Goal: Task Accomplishment & Management: Manage account settings

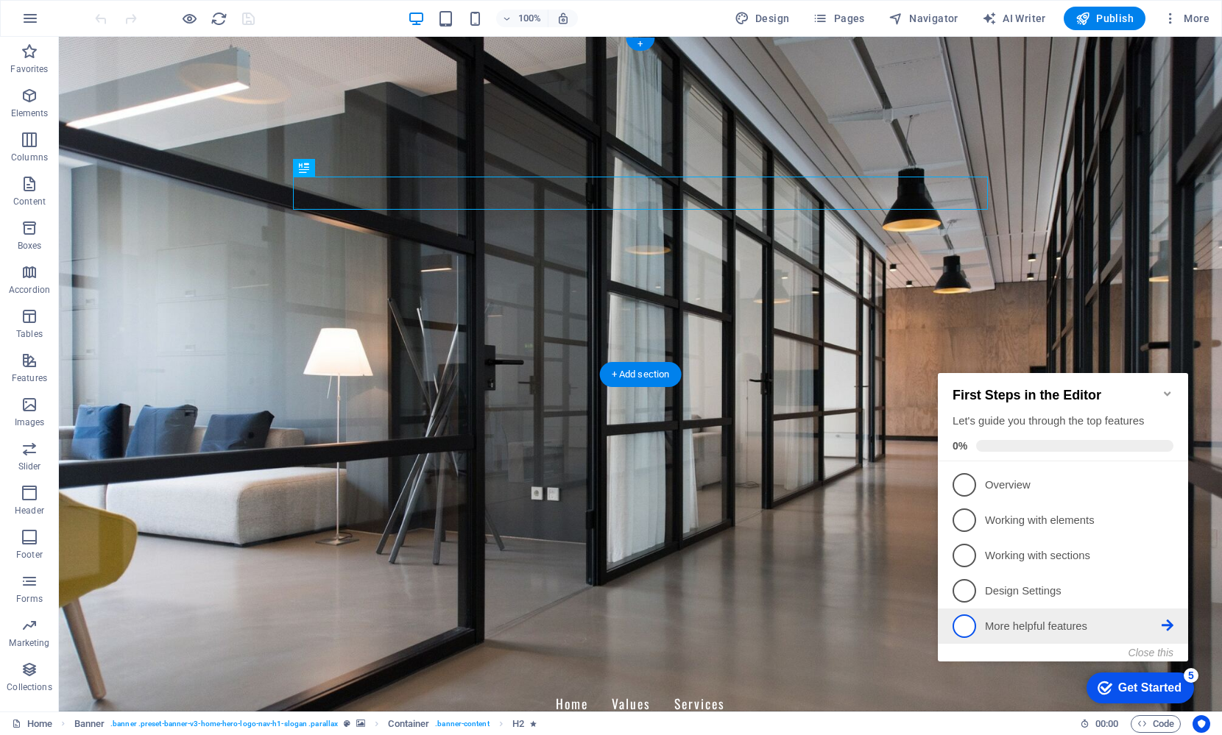
click at [1066, 627] on p "More helpful features - incomplete" at bounding box center [1073, 626] width 177 height 15
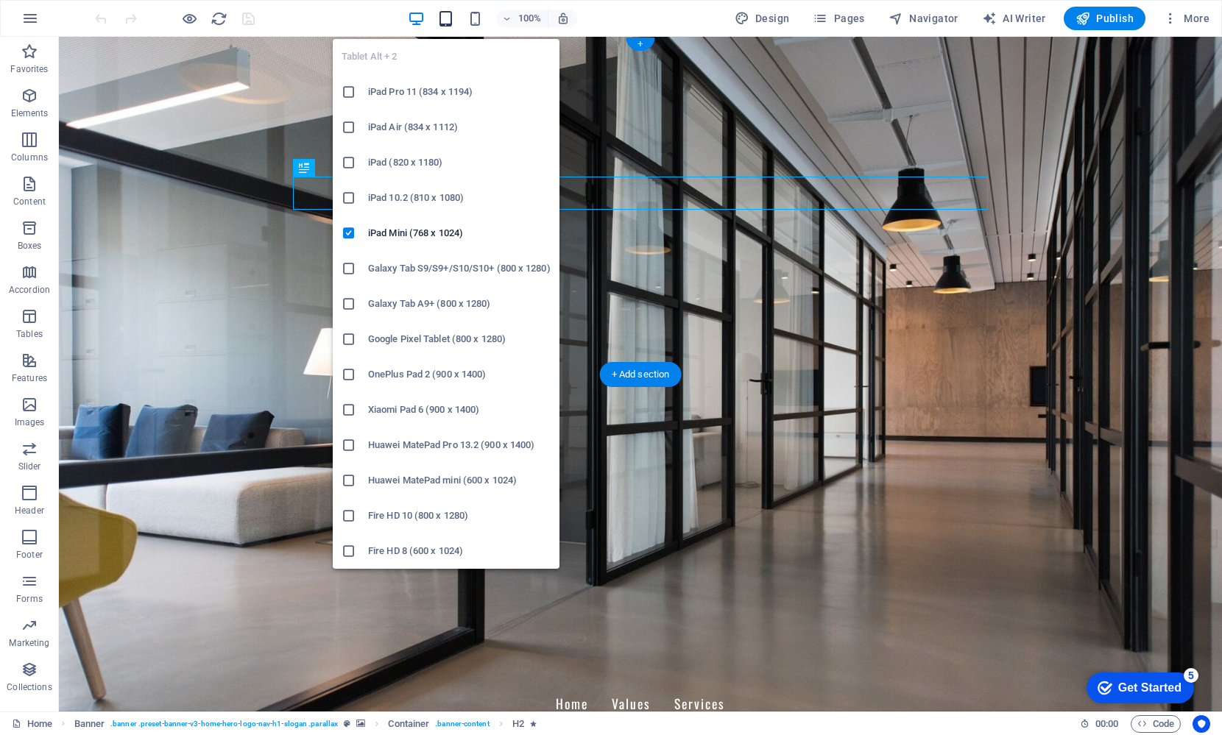
click at [447, 20] on icon "button" at bounding box center [445, 18] width 17 height 17
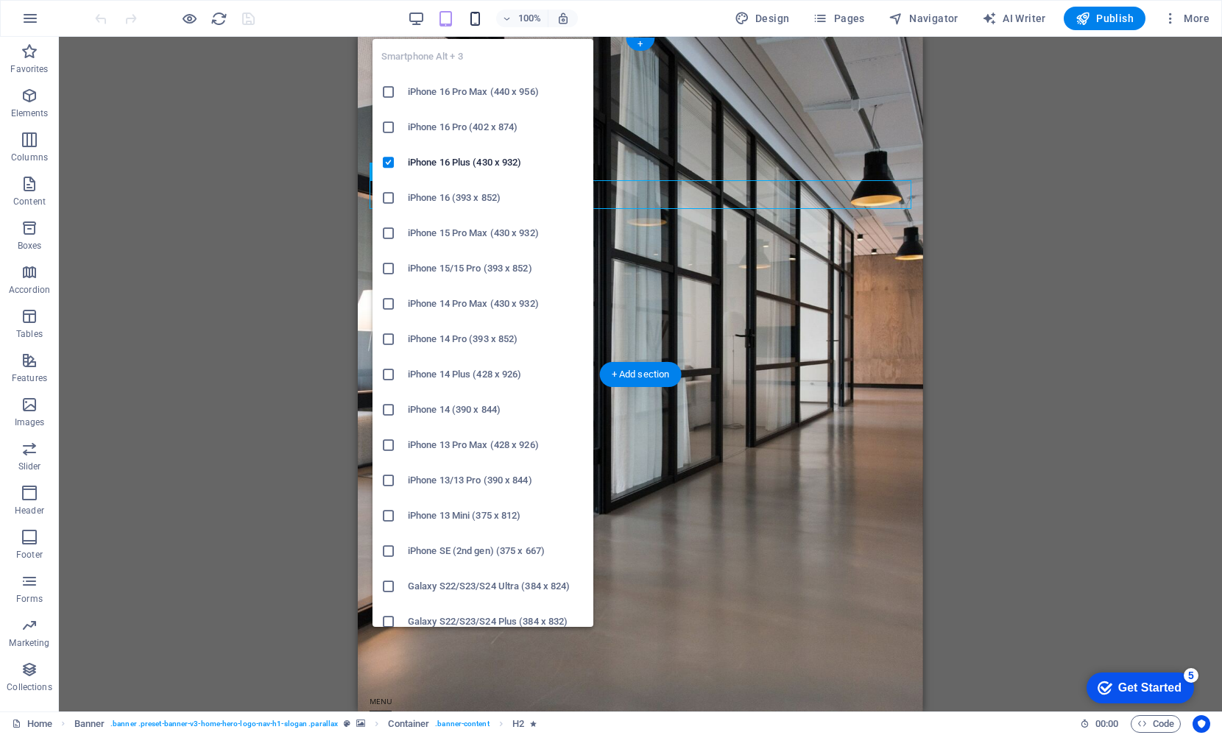
click at [481, 19] on icon "button" at bounding box center [475, 18] width 17 height 17
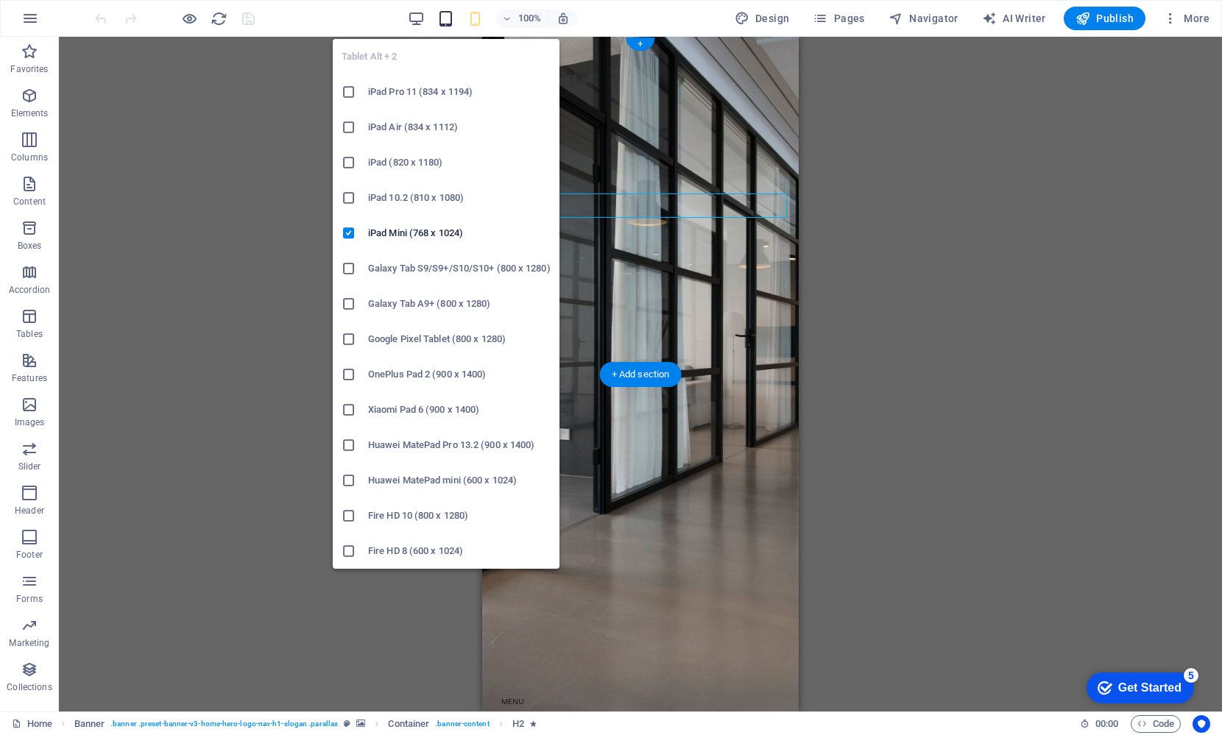
click at [447, 19] on icon "button" at bounding box center [445, 18] width 17 height 17
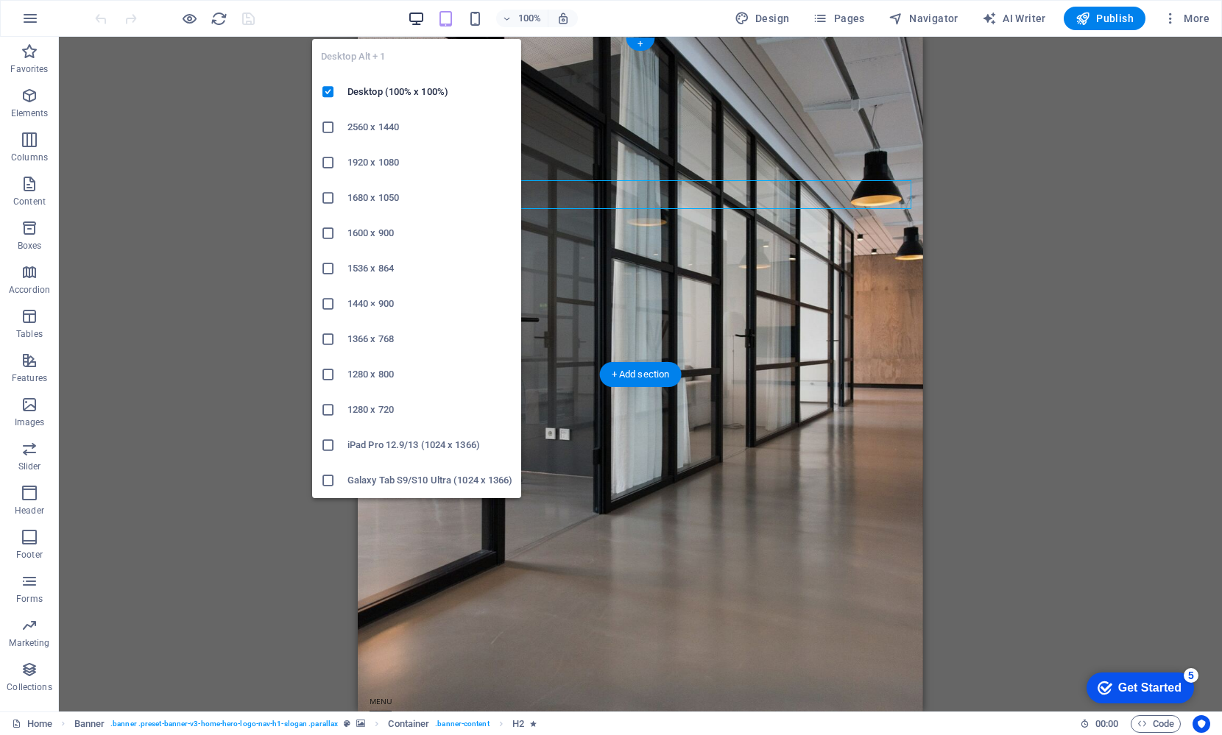
click at [416, 19] on icon "button" at bounding box center [416, 18] width 17 height 17
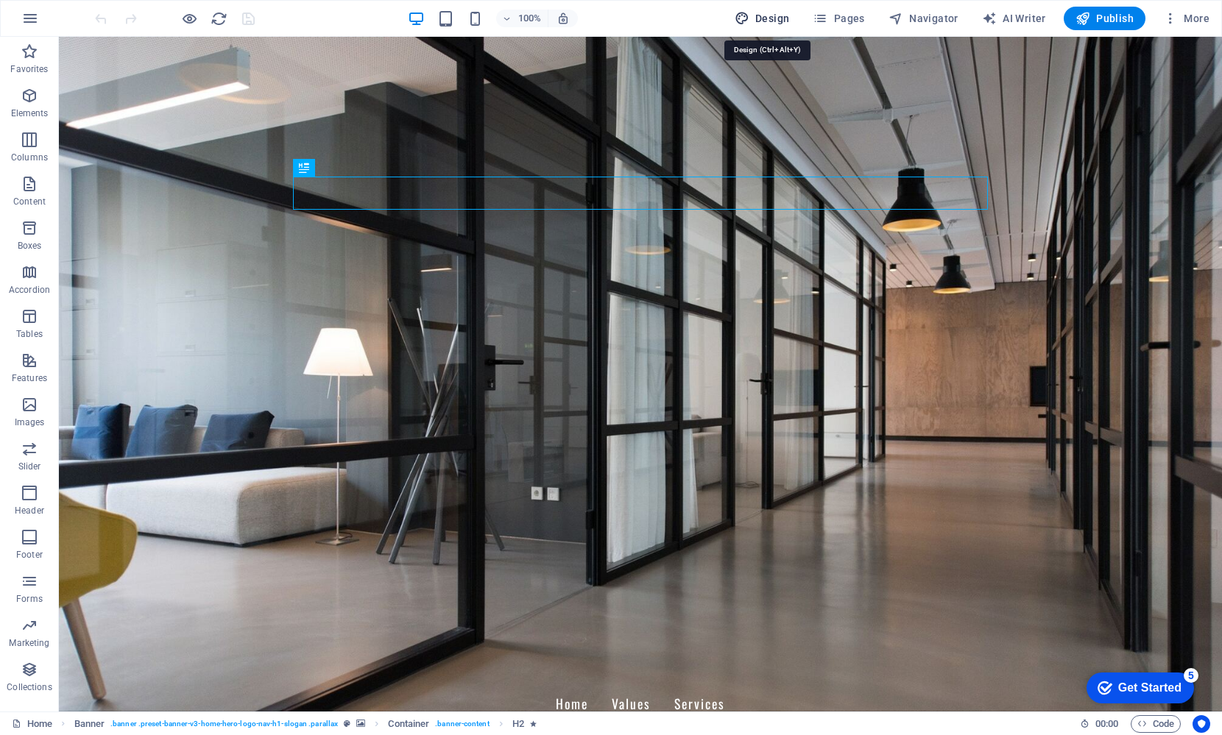
click at [773, 15] on span "Design" at bounding box center [762, 18] width 55 height 15
select select "px"
select select "200"
select select "px"
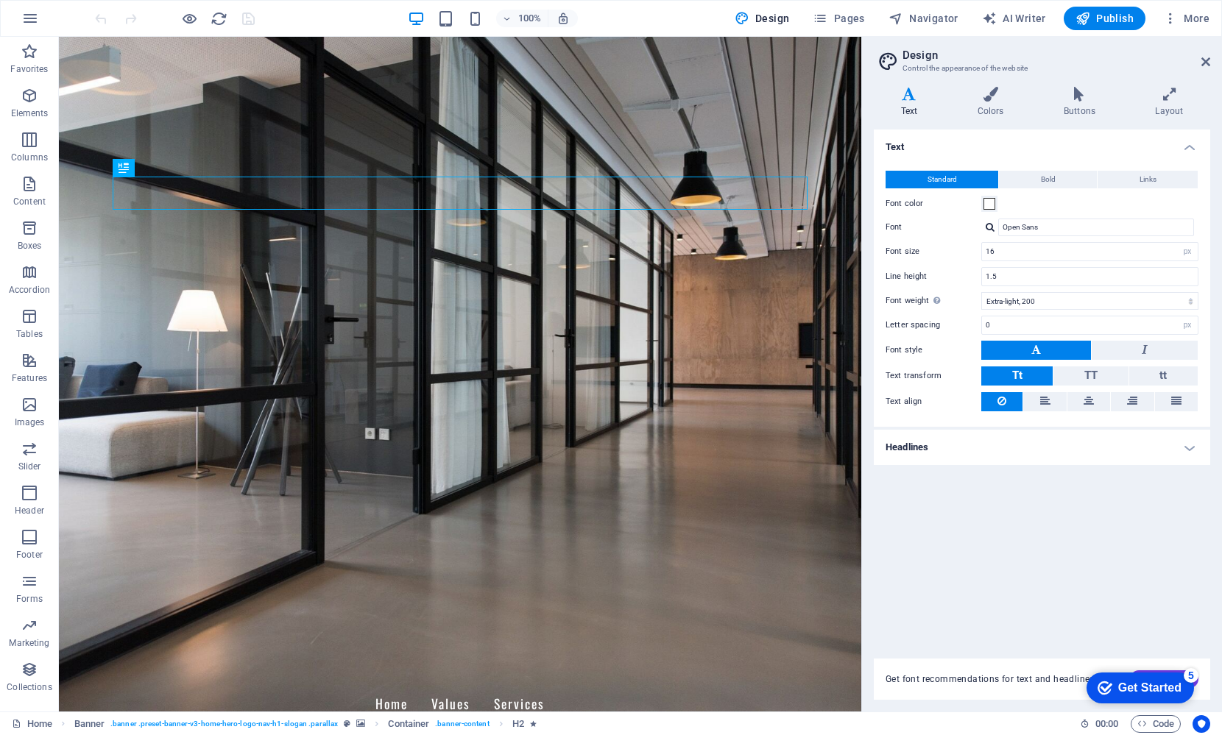
click at [1059, 447] on h4 "Headlines" at bounding box center [1042, 447] width 336 height 35
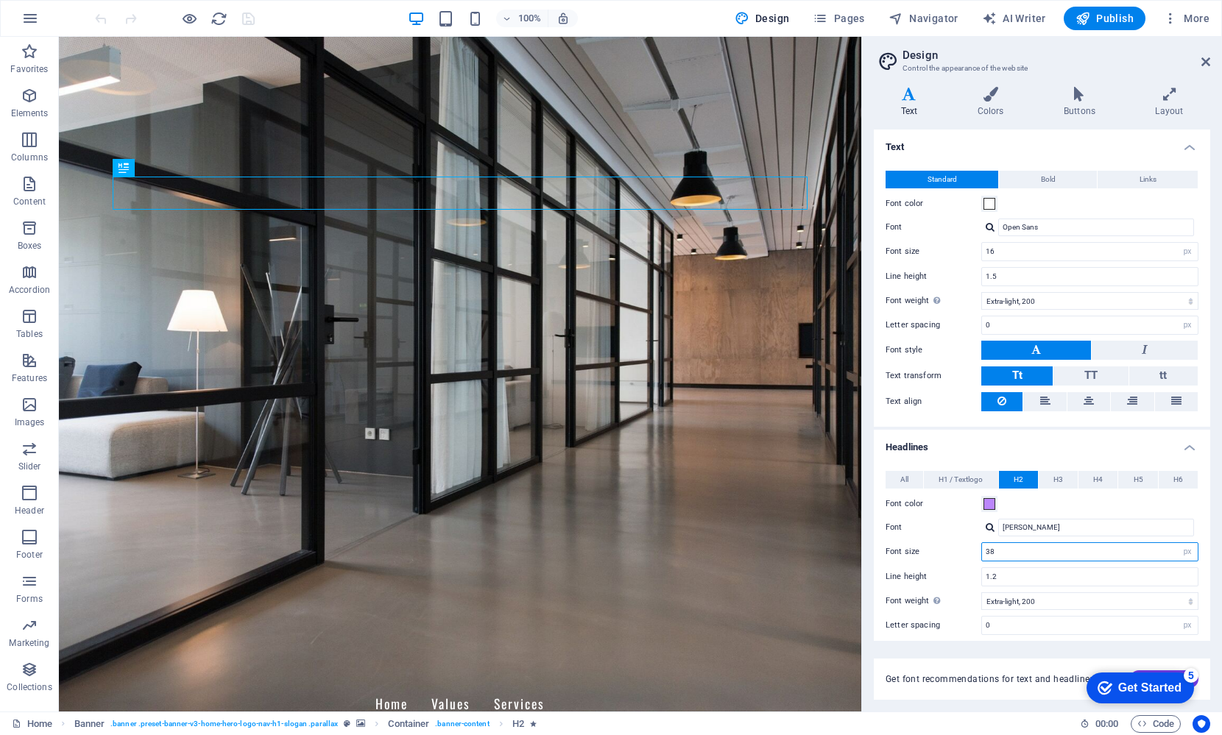
click at [1085, 553] on input "38" at bounding box center [1090, 552] width 216 height 18
click at [963, 479] on span "H1 / Textlogo" at bounding box center [961, 480] width 44 height 18
click at [1018, 478] on span "H2" at bounding box center [1019, 480] width 10 height 18
click at [1059, 478] on span "H3" at bounding box center [1059, 480] width 10 height 18
click at [1093, 476] on span "H4" at bounding box center [1098, 480] width 10 height 18
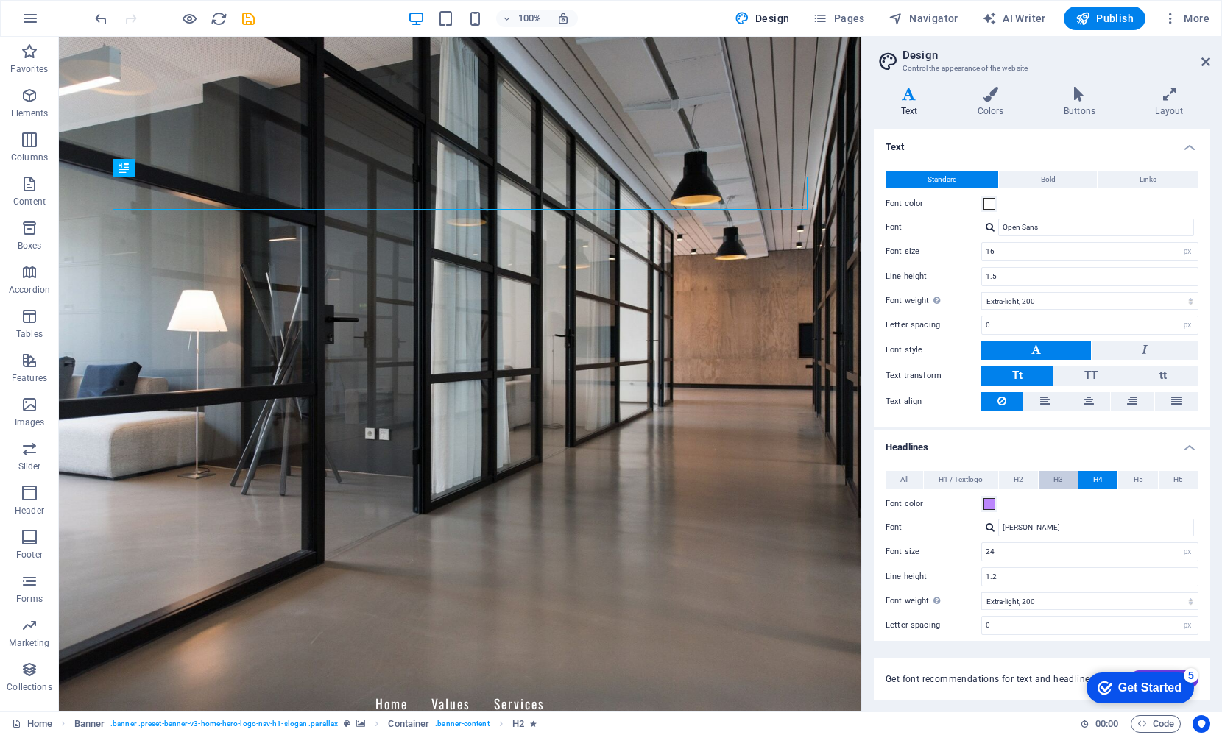
click at [1059, 477] on span "H3" at bounding box center [1059, 480] width 10 height 18
click at [1020, 479] on span "H2" at bounding box center [1019, 480] width 10 height 18
click at [898, 479] on button "All" at bounding box center [905, 480] width 38 height 18
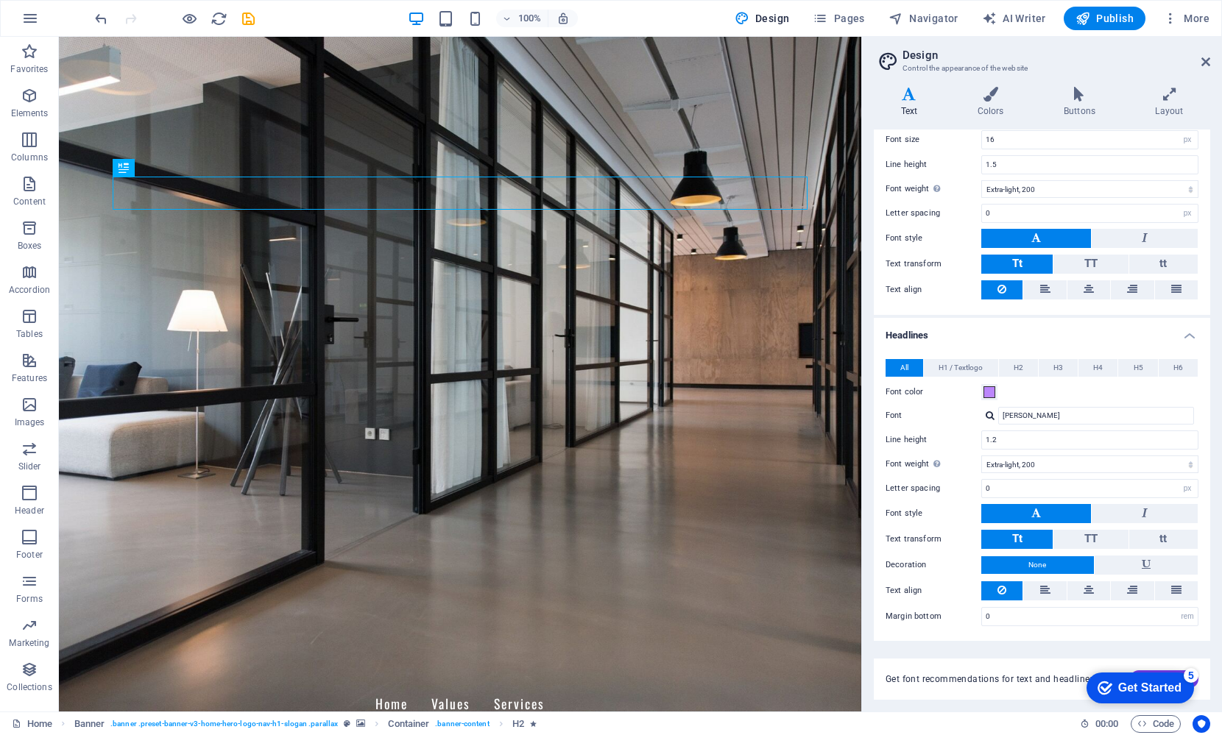
scroll to position [111, 0]
click at [1026, 464] on select "Thin, 100 Extra-light, 200 Light, 300 Regular, 400 Medium, 500 Semi-bold, 600 B…" at bounding box center [1089, 465] width 217 height 18
click at [1013, 462] on select "Thin, 100 Extra-light, 200 Light, 300 Regular, 400 Medium, 500 Semi-bold, 600 B…" at bounding box center [1089, 465] width 217 height 18
click at [1023, 465] on select "Thin, 100 Extra-light, 200 Light, 300 Regular, 400 Medium, 500 Semi-bold, 600 B…" at bounding box center [1089, 465] width 217 height 18
click at [1006, 465] on select "Thin, 100 Extra-light, 200 Light, 300 Regular, 400 Medium, 500 Semi-bold, 600 B…" at bounding box center [1089, 465] width 217 height 18
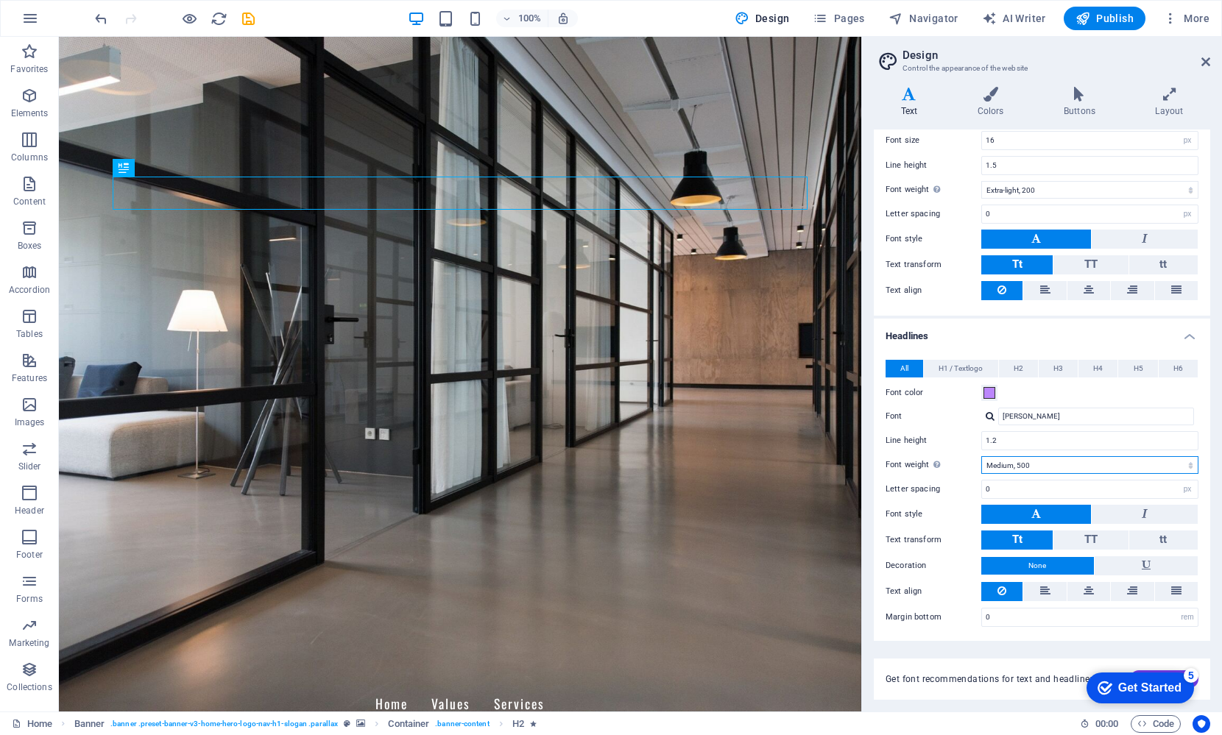
select select "600"
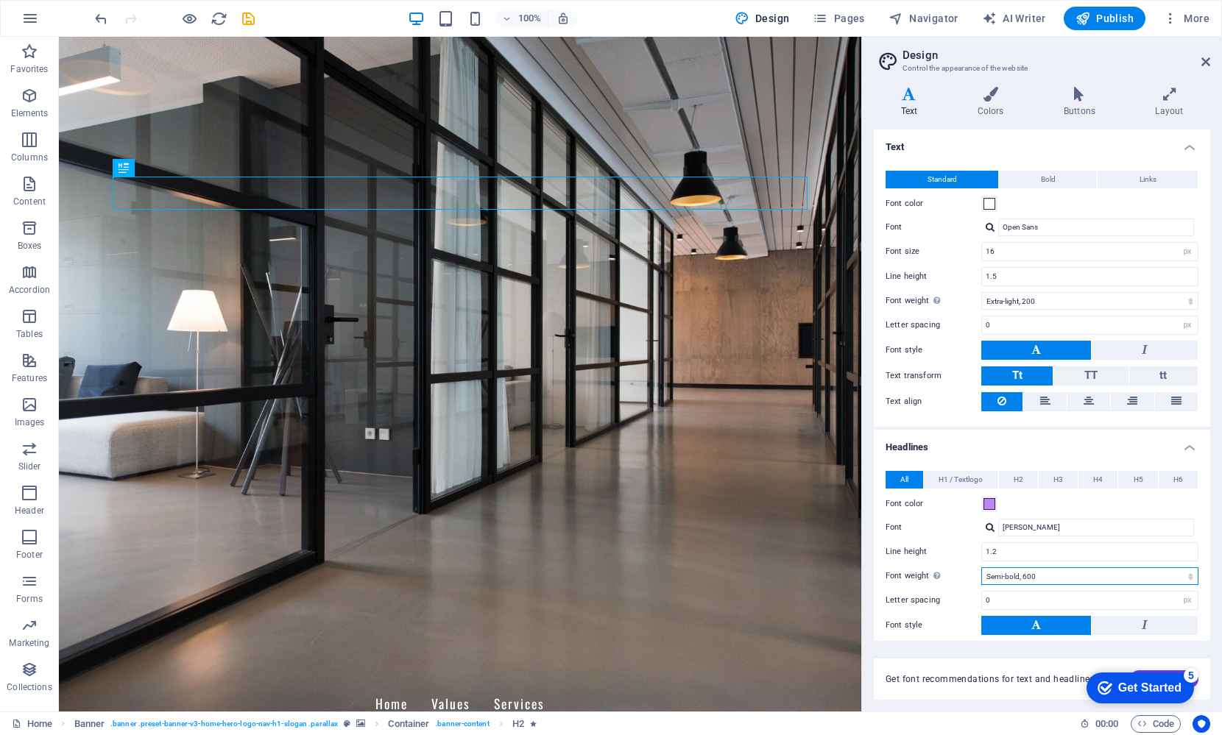
scroll to position [0, 0]
click at [1060, 174] on button "Bold" at bounding box center [1048, 180] width 98 height 18
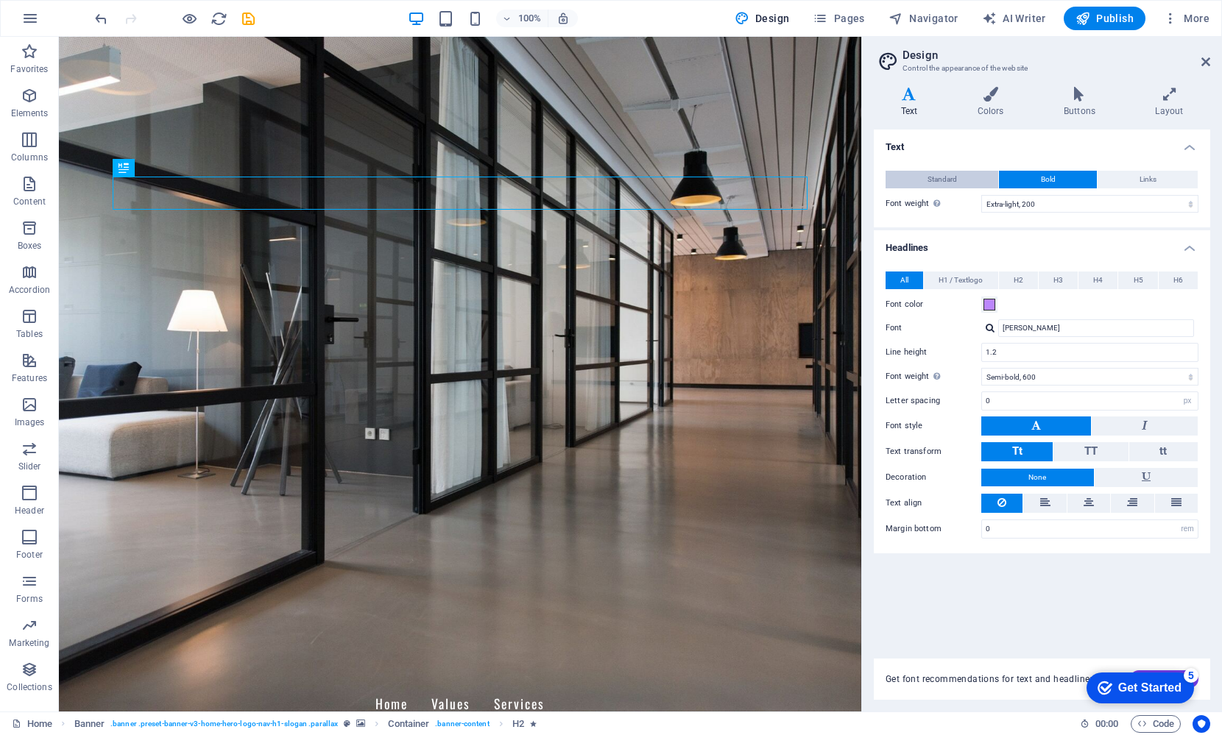
click at [955, 175] on span "Standard" at bounding box center [942, 180] width 29 height 18
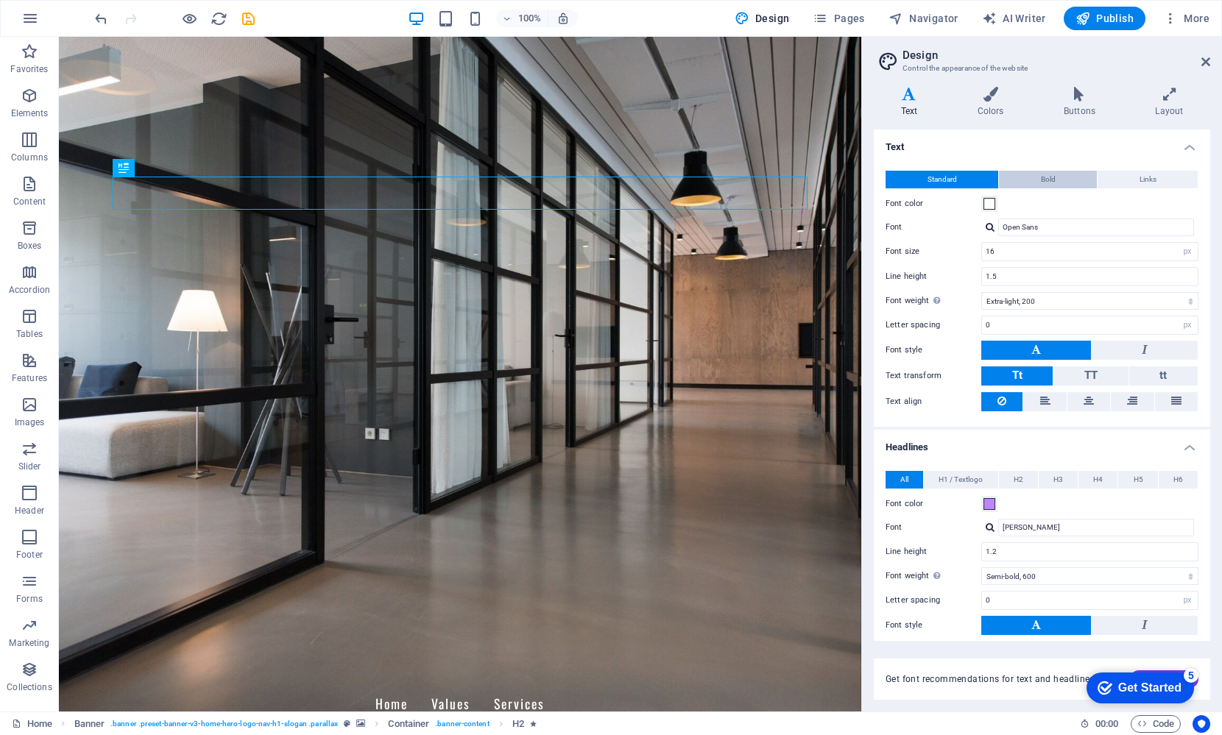
click at [1047, 179] on span "Bold" at bounding box center [1048, 180] width 15 height 18
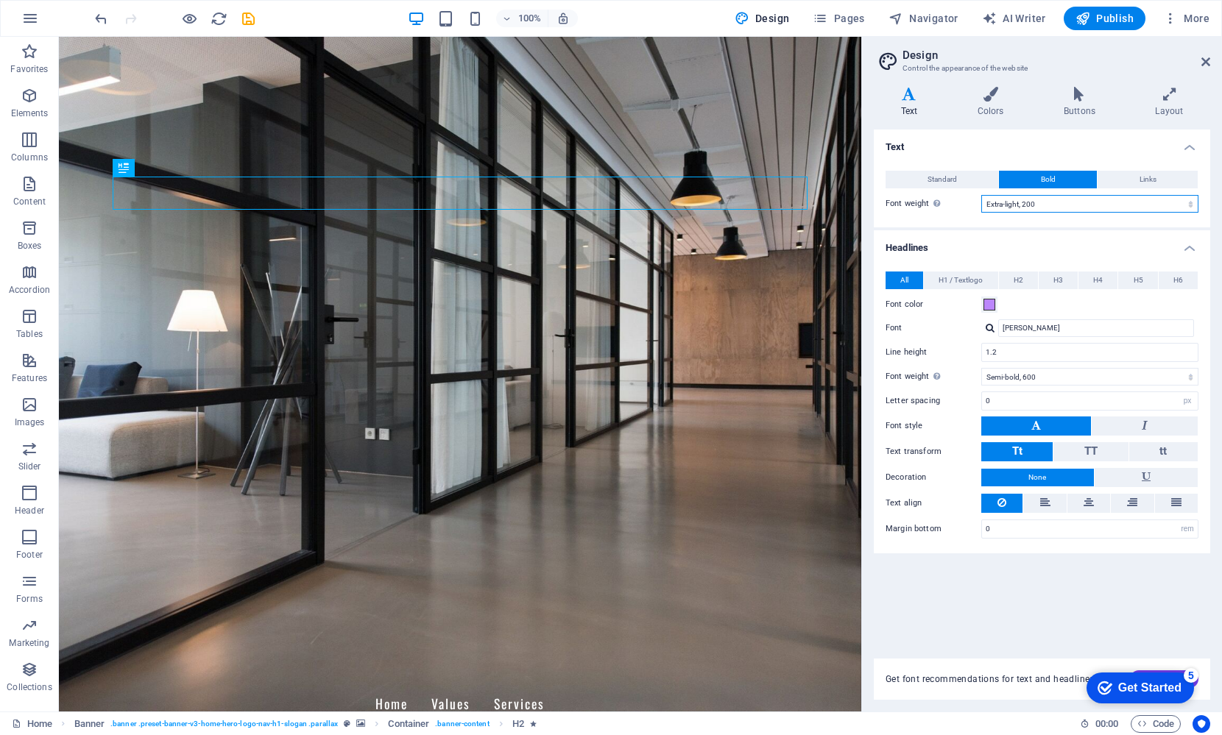
click at [1035, 202] on select "Thin, 100 Extra-light, 200 Light, 300 Regular, 400 Medium, 500 Semi-bold, 600 B…" at bounding box center [1089, 204] width 217 height 18
click at [950, 177] on span "Standard" at bounding box center [942, 180] width 29 height 18
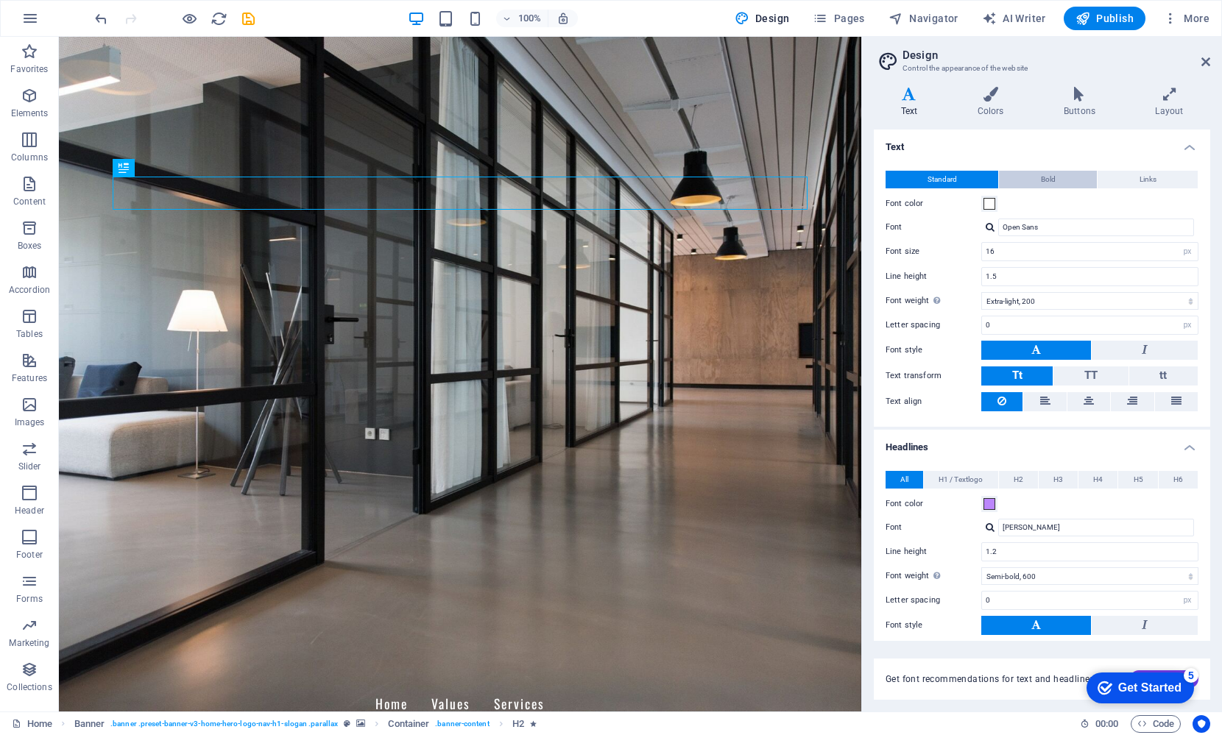
click at [1026, 176] on button "Bold" at bounding box center [1048, 180] width 98 height 18
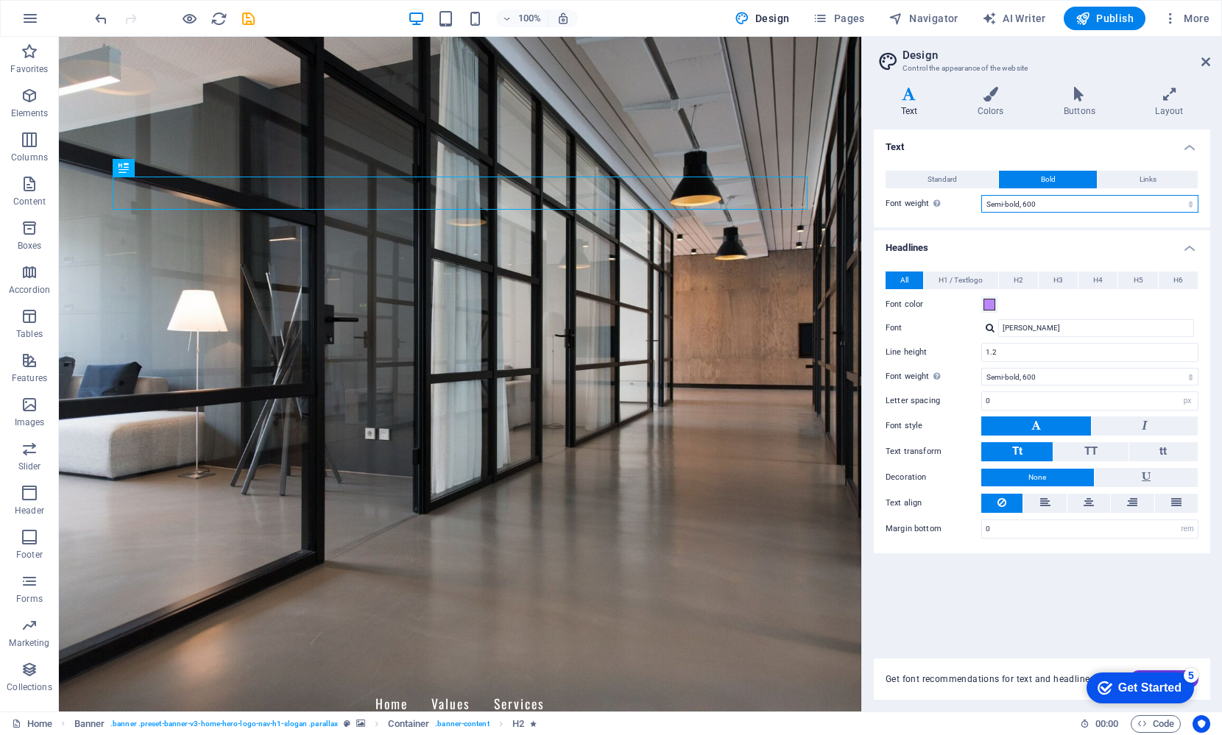
click at [1030, 205] on select "Thin, 100 Extra-light, 200 Light, 300 Regular, 400 Medium, 500 Semi-bold, 600 B…" at bounding box center [1089, 204] width 217 height 18
select select "700"
click at [1152, 178] on span "Links" at bounding box center [1148, 180] width 17 height 18
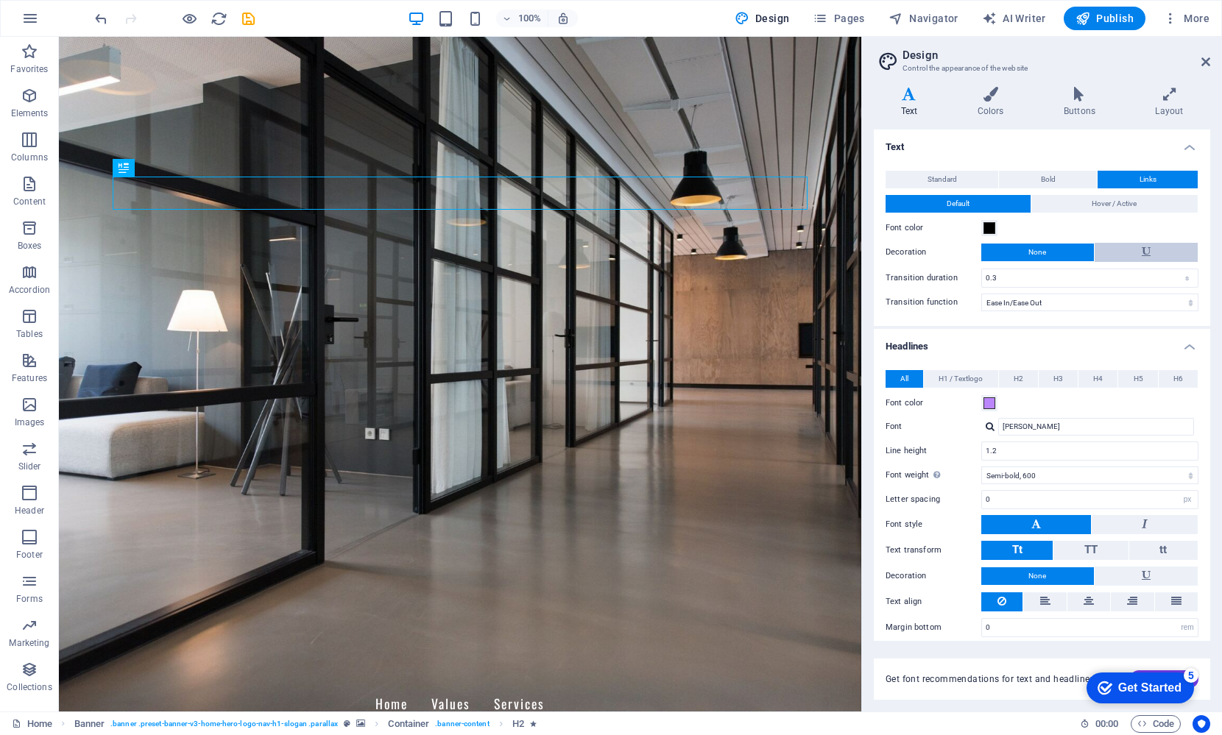
click at [1137, 248] on button at bounding box center [1147, 252] width 104 height 19
click at [1107, 199] on span "Hover / Active" at bounding box center [1114, 204] width 45 height 18
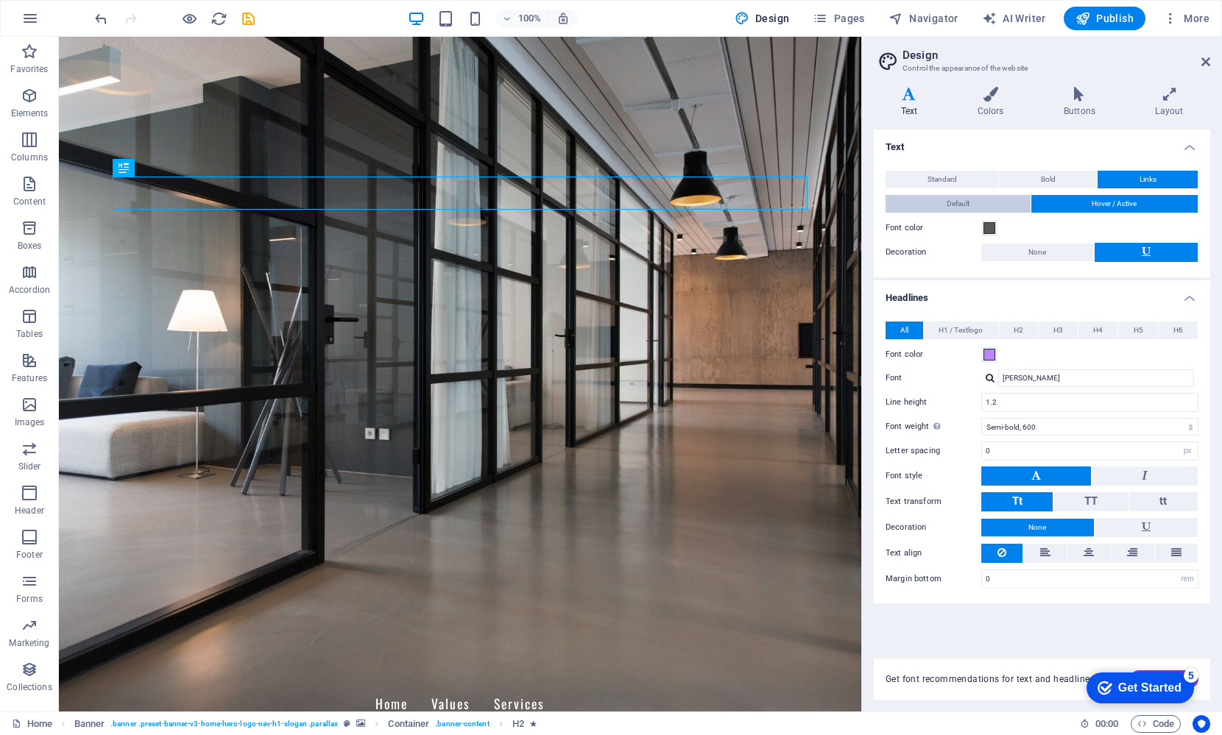
click at [978, 201] on button "Default" at bounding box center [958, 204] width 145 height 18
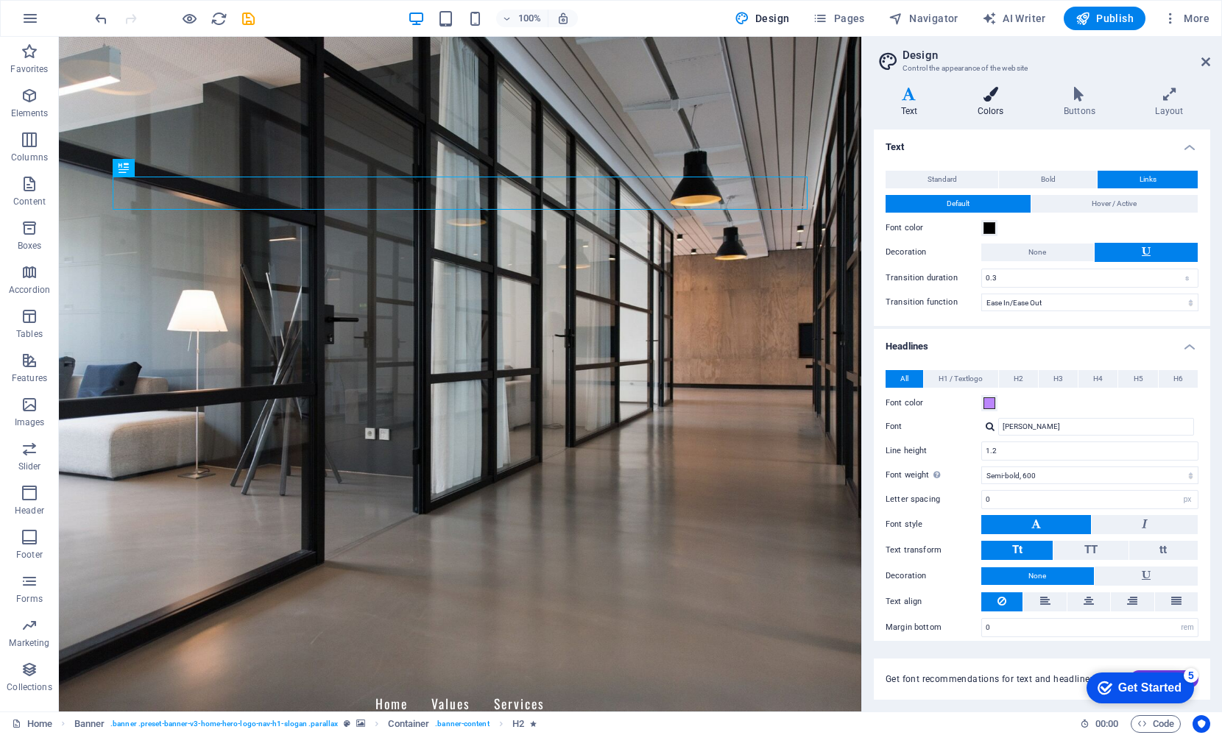
click at [996, 97] on icon at bounding box center [990, 94] width 80 height 15
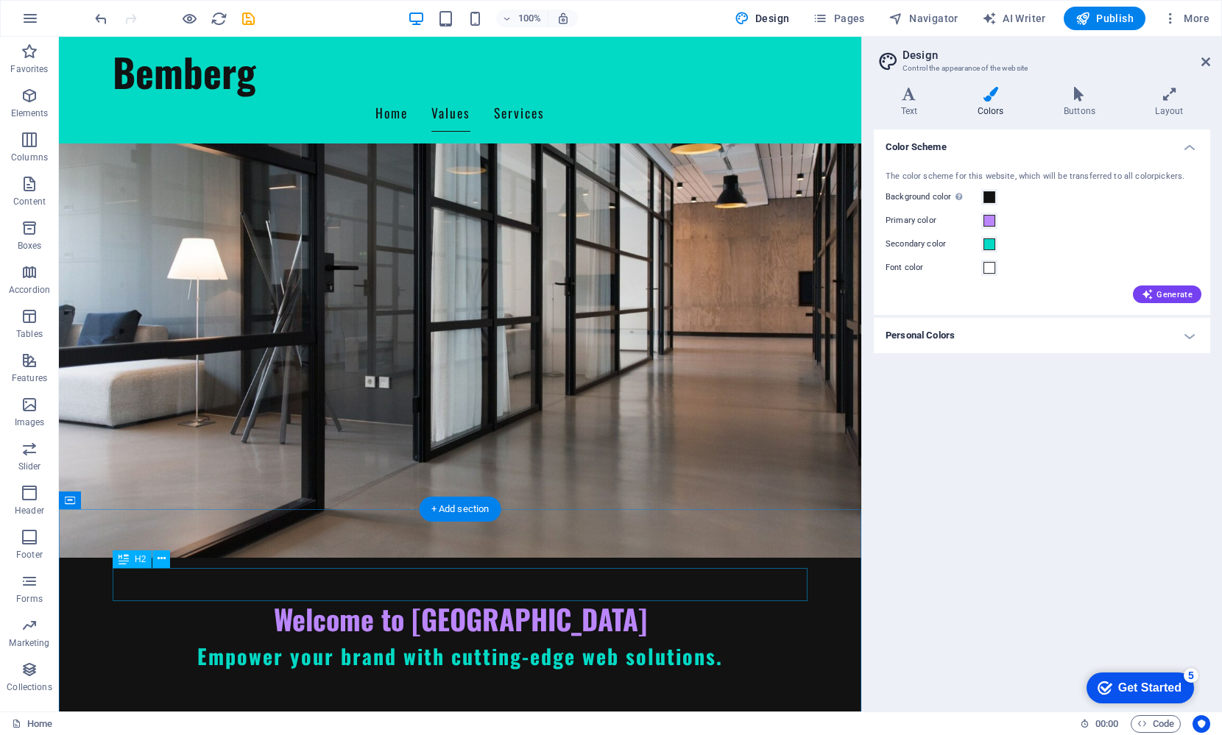
scroll to position [-9, 0]
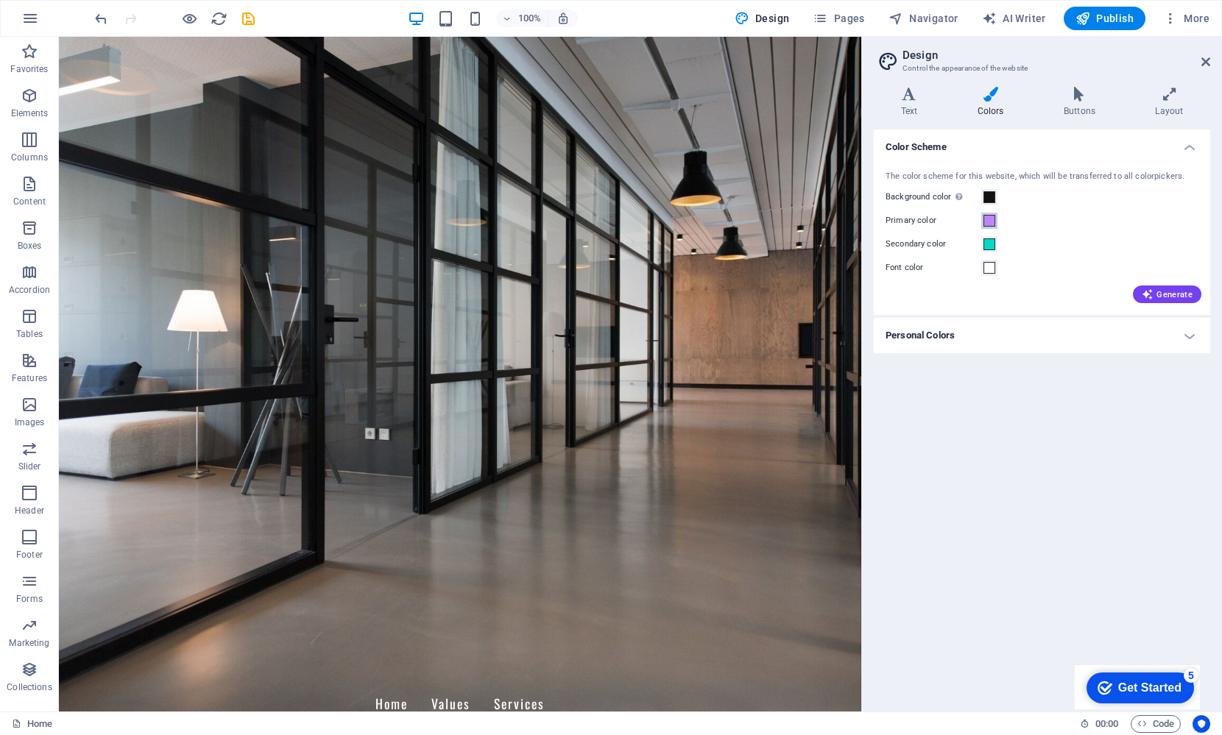
click at [990, 219] on span at bounding box center [990, 221] width 12 height 12
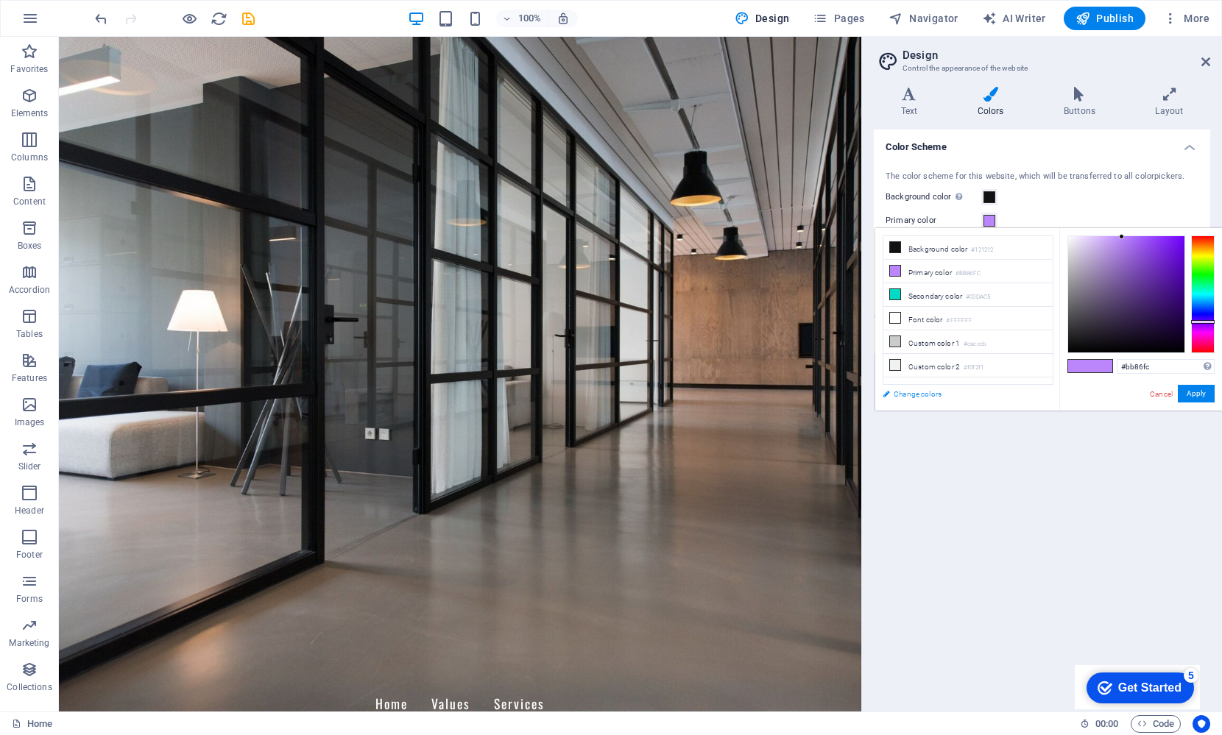
click at [886, 396] on link "Change colors" at bounding box center [960, 394] width 171 height 18
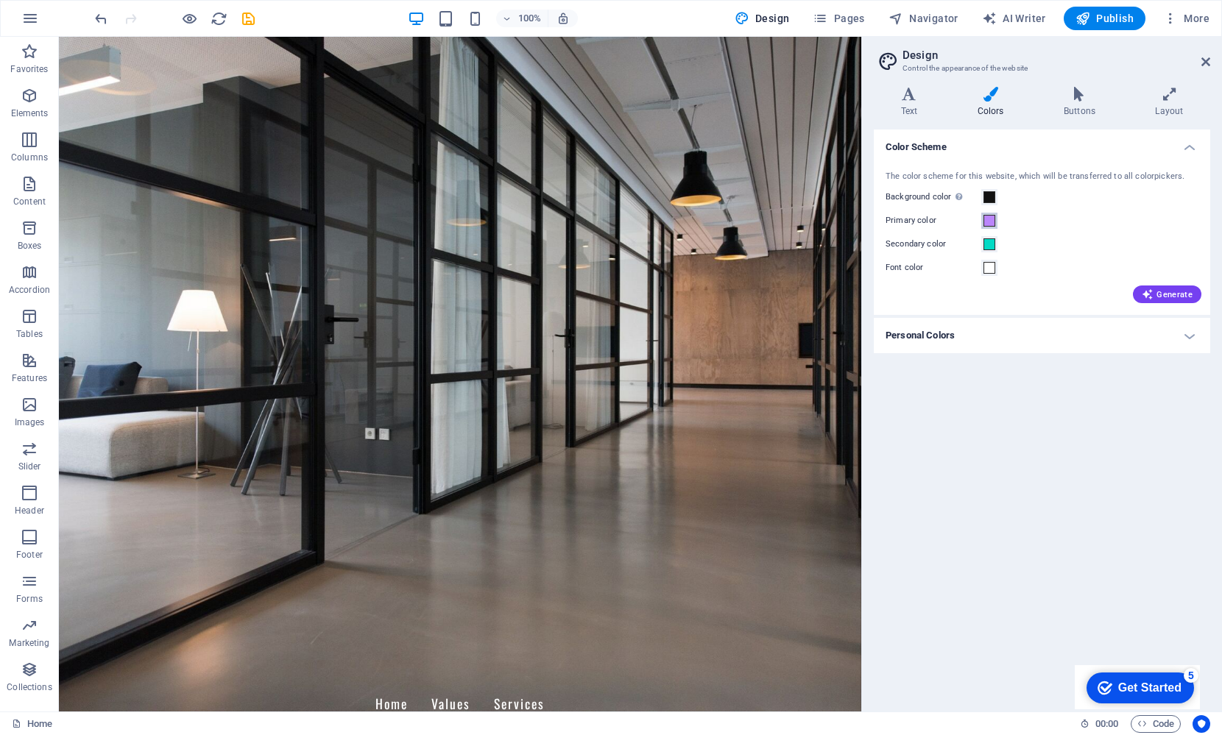
click at [989, 217] on span at bounding box center [990, 221] width 12 height 12
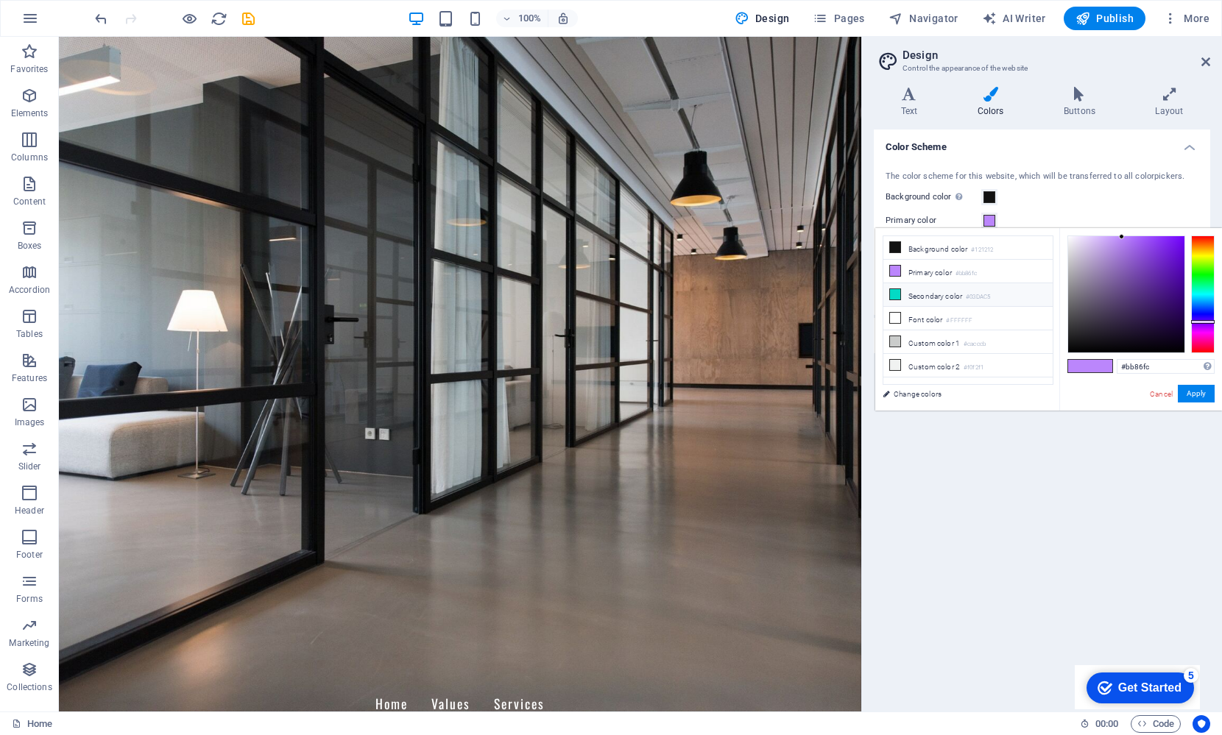
click at [950, 294] on li "Secondary color #03DAC5" at bounding box center [967, 295] width 169 height 24
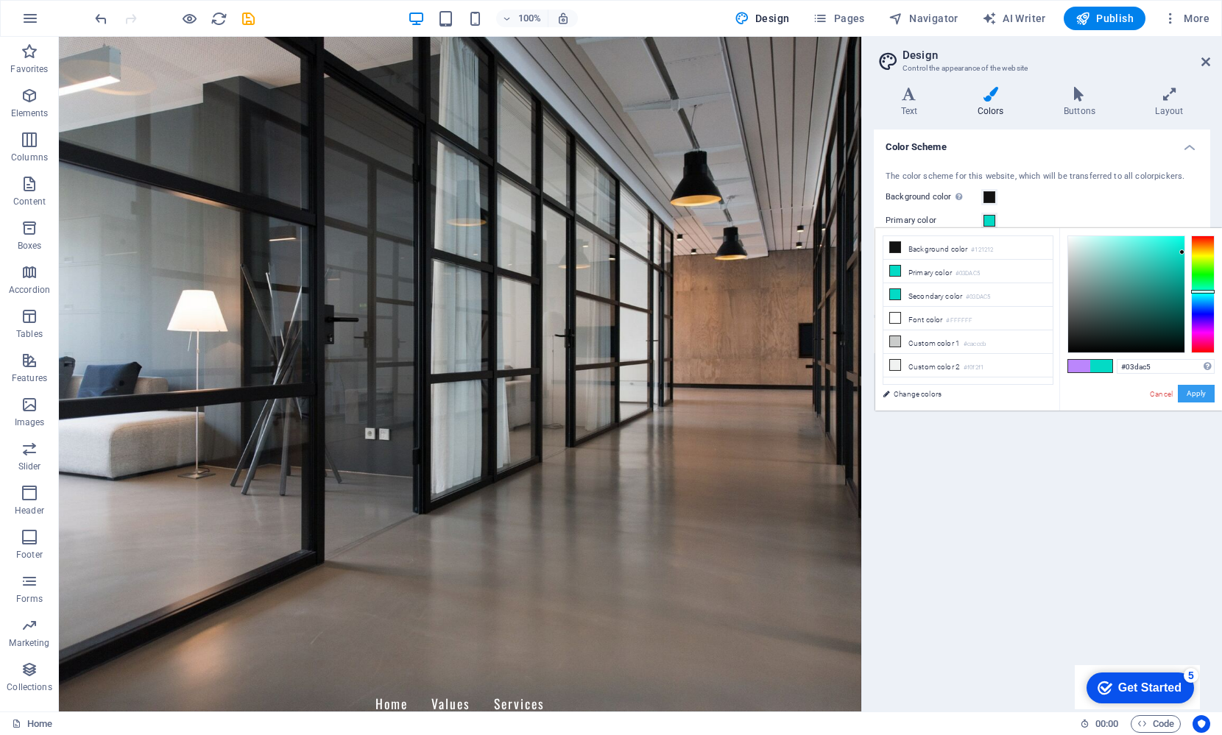
click at [1193, 395] on button "Apply" at bounding box center [1196, 394] width 37 height 18
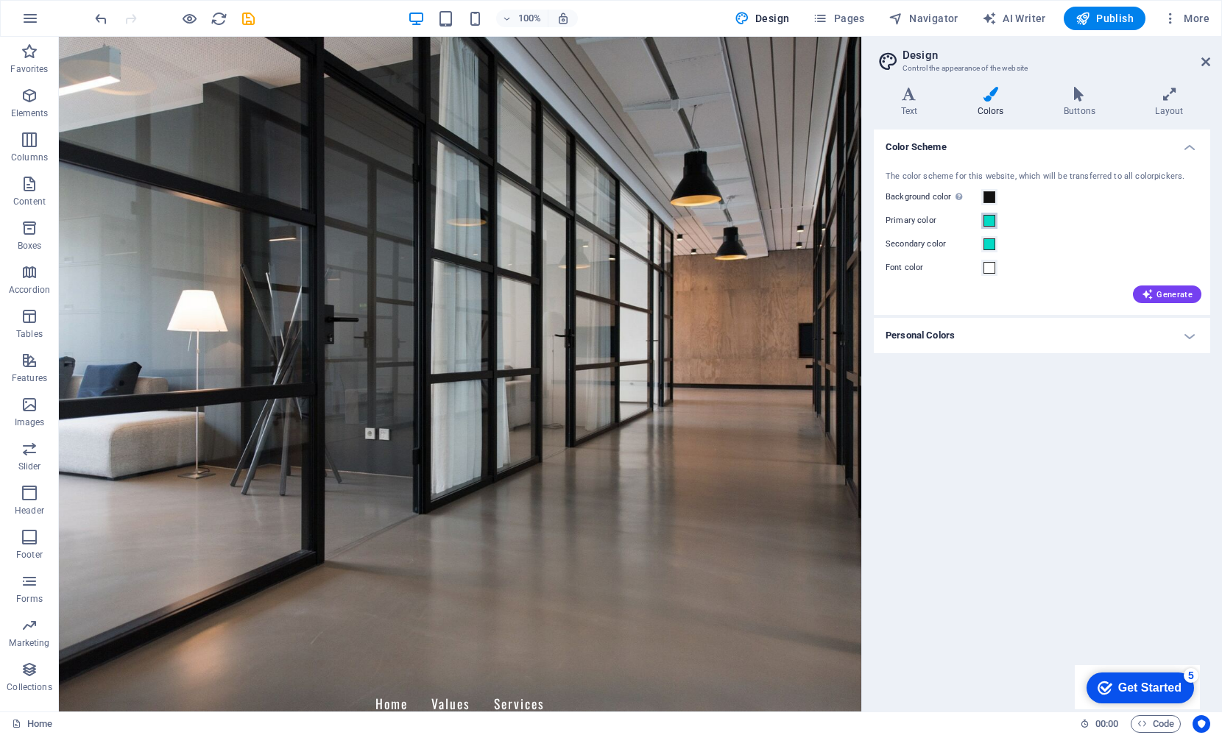
click at [989, 219] on span at bounding box center [990, 221] width 12 height 12
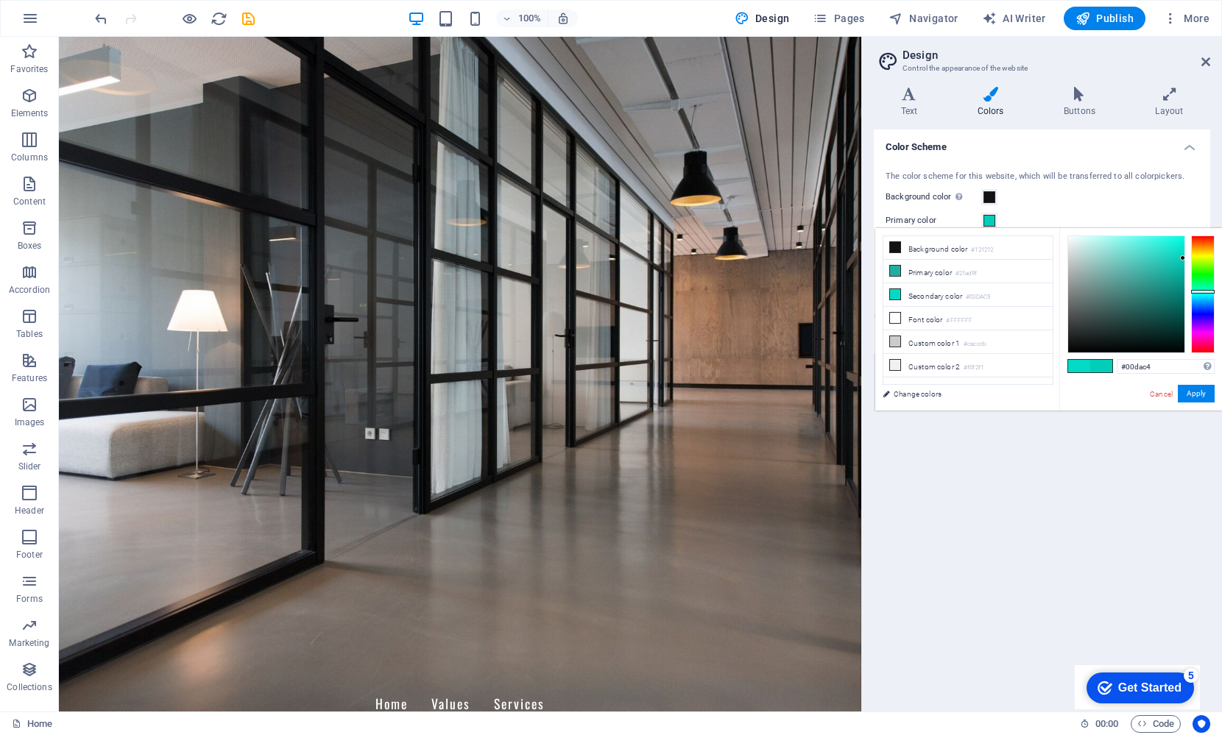
type input "#00dbc6"
drag, startPoint x: 1181, startPoint y: 251, endPoint x: 1190, endPoint y: 252, distance: 8.9
click at [1190, 252] on div at bounding box center [1141, 295] width 147 height 118
click at [1165, 395] on link "Cancel" at bounding box center [1162, 394] width 26 height 11
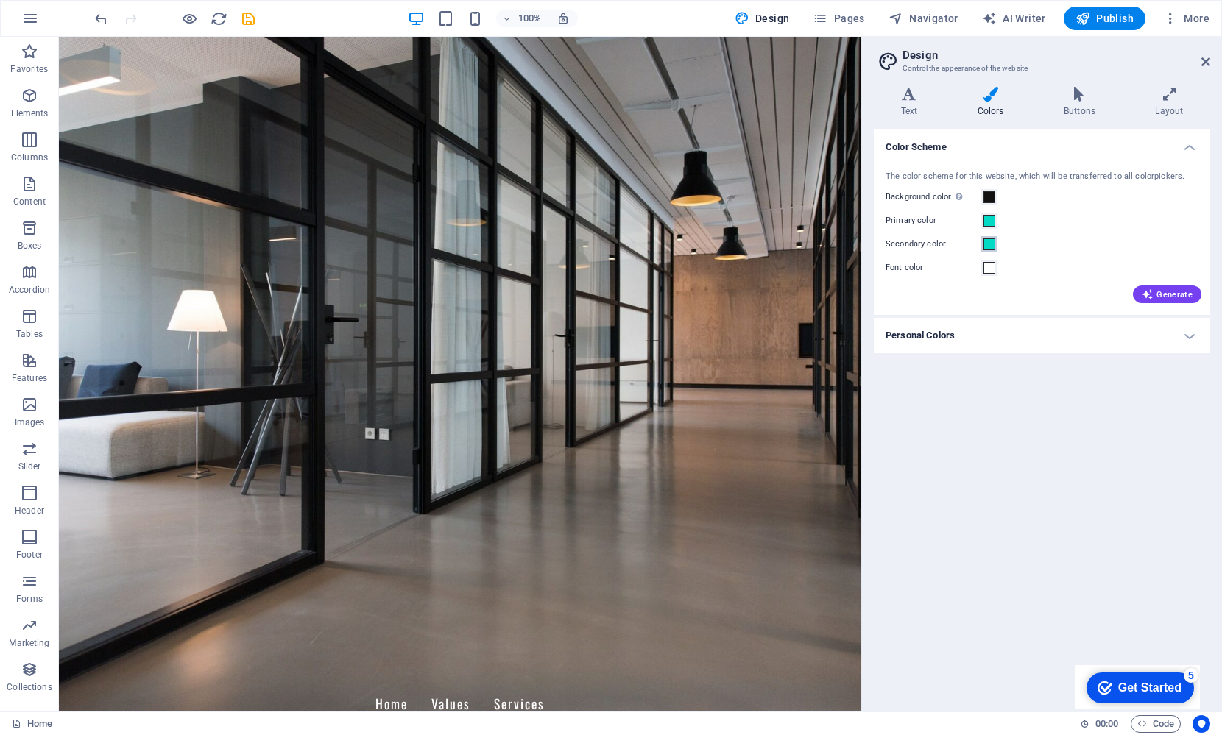
click at [989, 241] on span at bounding box center [990, 245] width 12 height 12
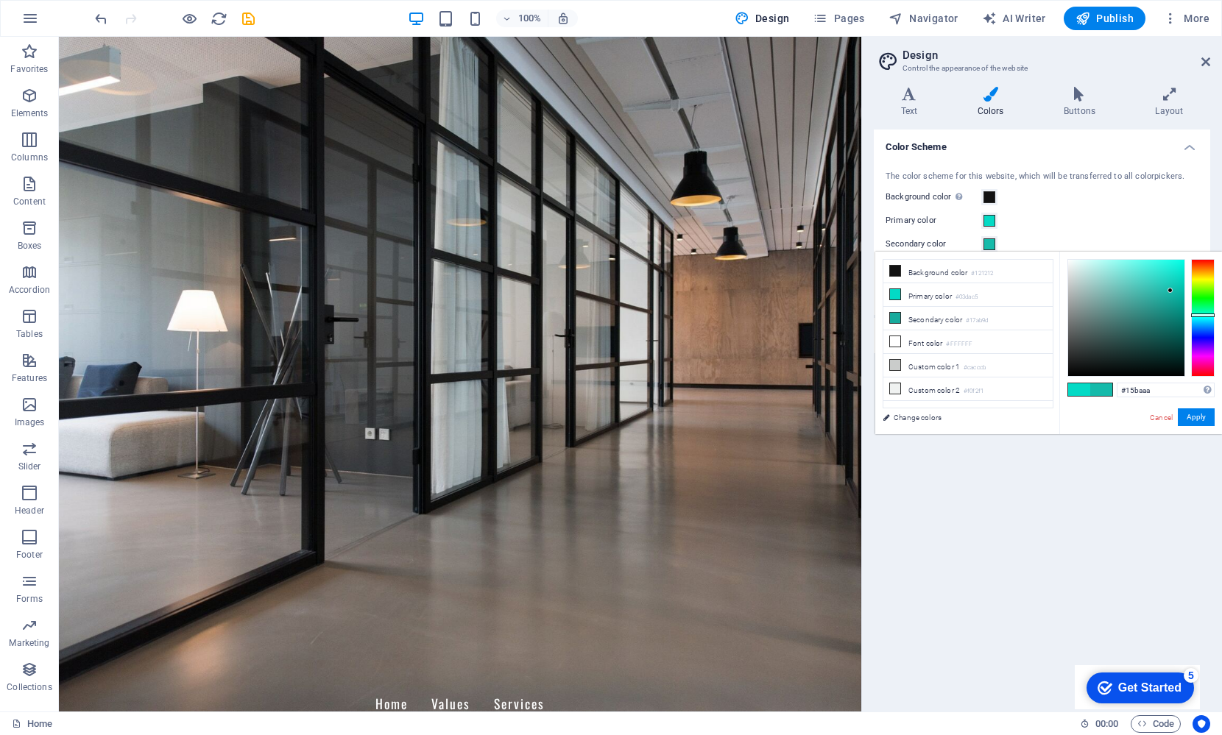
drag, startPoint x: 1182, startPoint y: 275, endPoint x: 1171, endPoint y: 291, distance: 19.6
click at [1171, 291] on div at bounding box center [1170, 290] width 5 height 5
click at [1196, 416] on button "Apply" at bounding box center [1196, 418] width 37 height 18
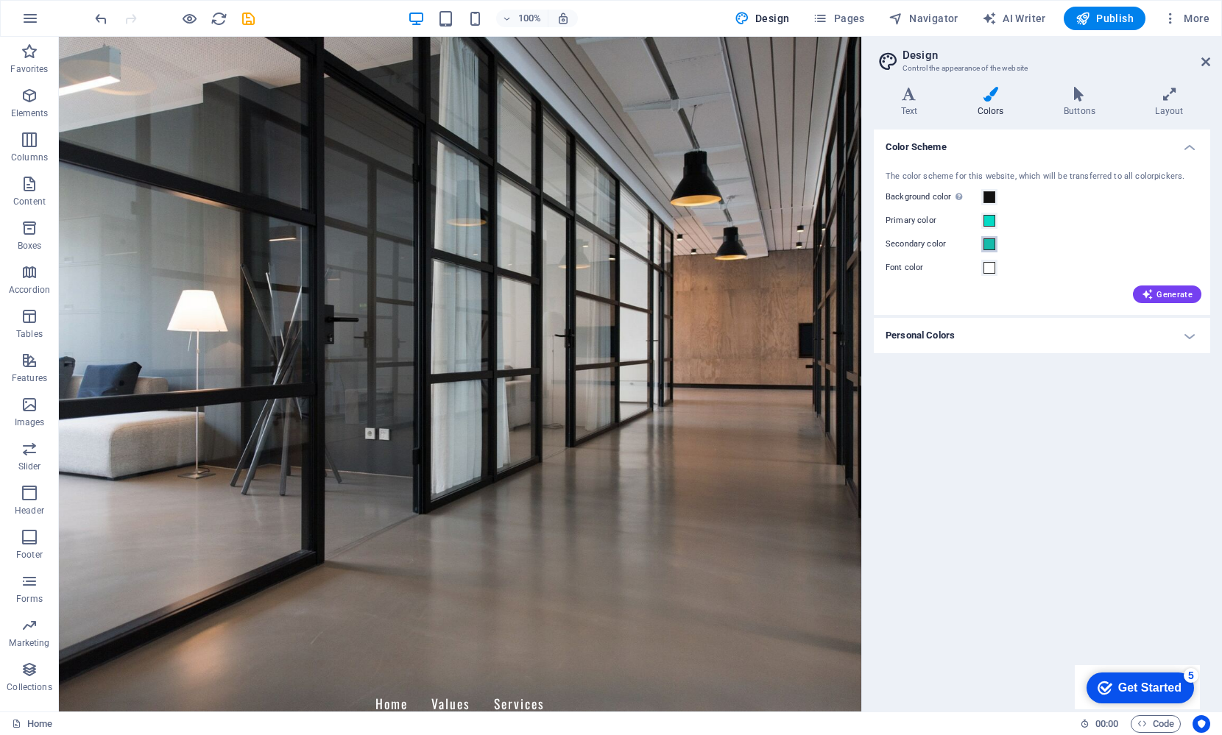
click at [989, 244] on span at bounding box center [990, 245] width 12 height 12
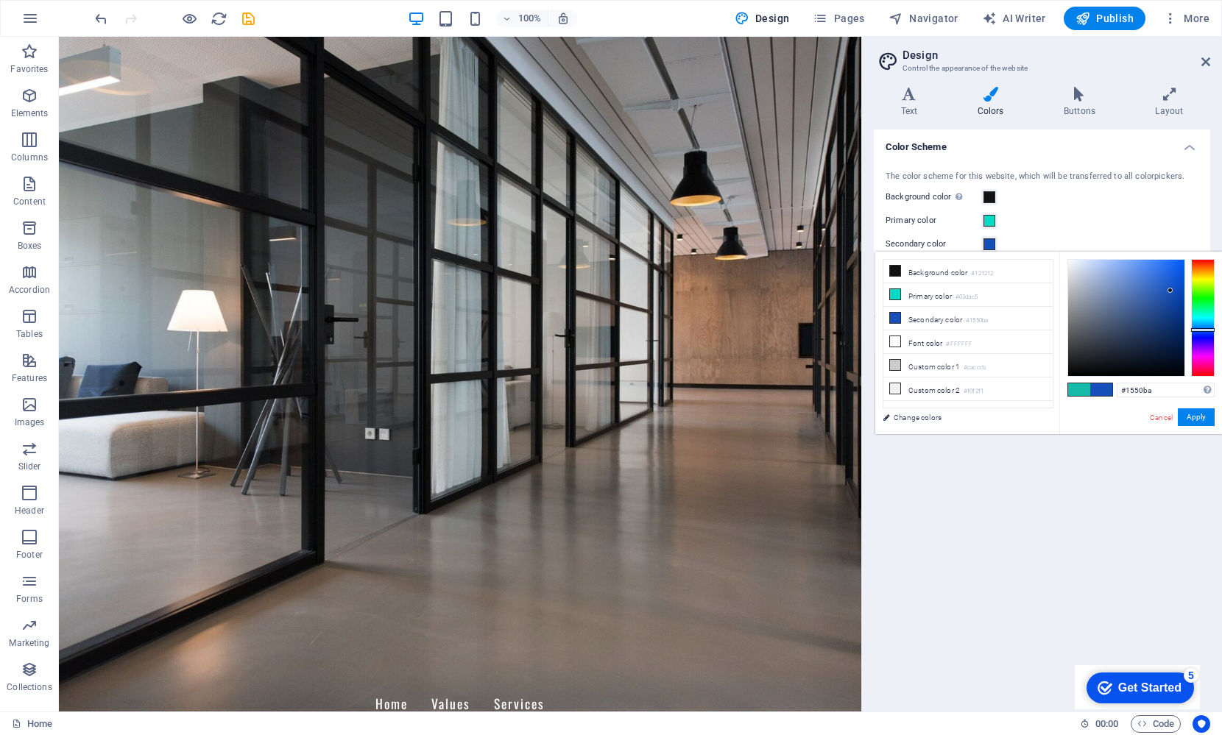
type input "#155cba"
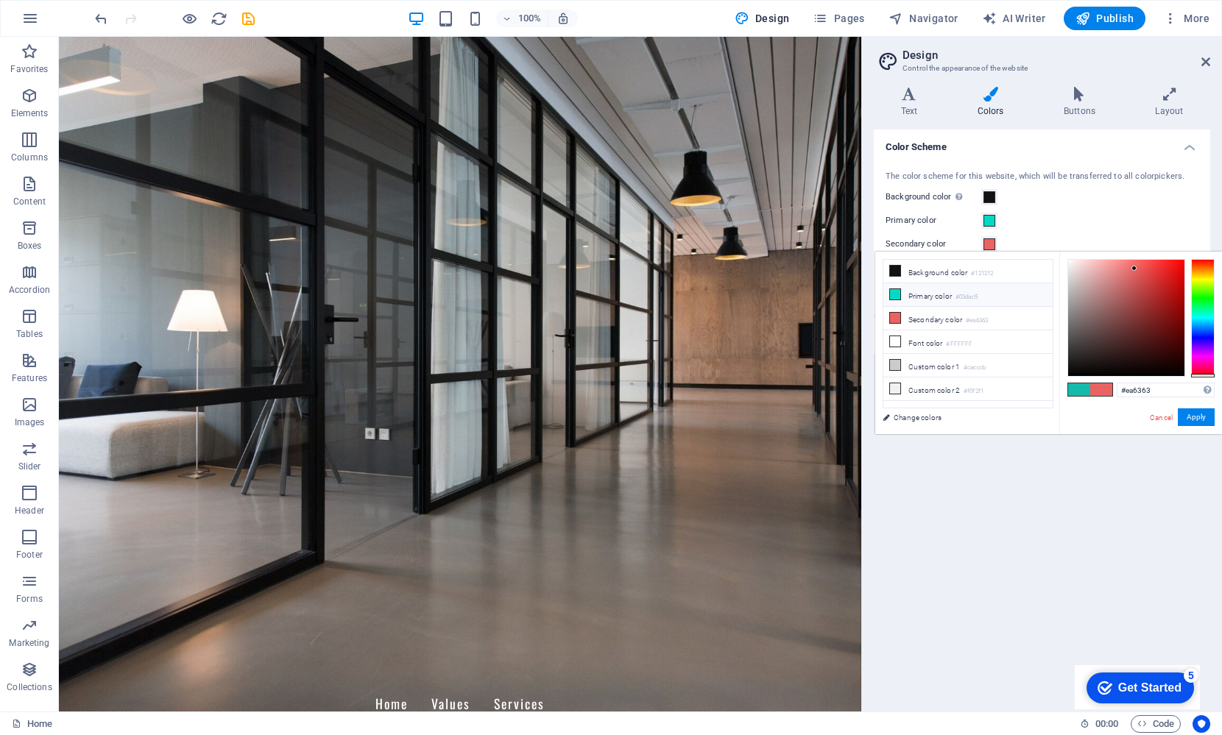
click at [895, 295] on icon at bounding box center [895, 294] width 10 height 10
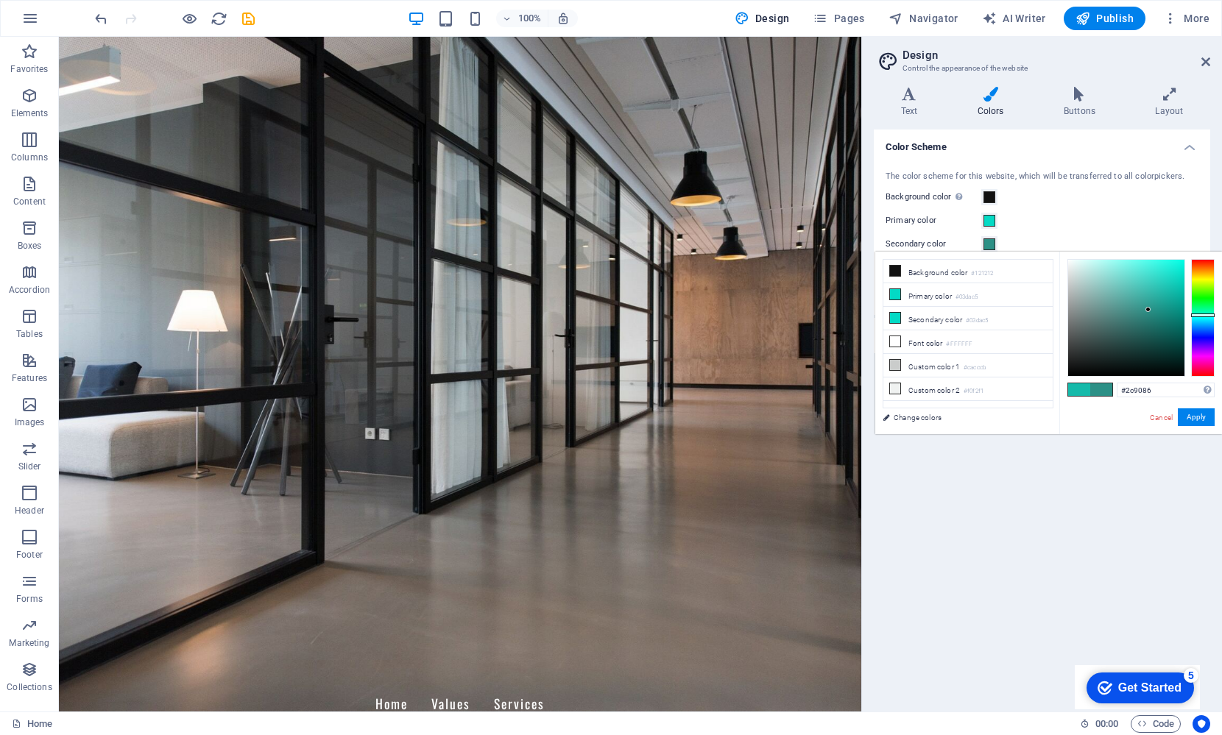
drag, startPoint x: 1183, startPoint y: 275, endPoint x: 1149, endPoint y: 310, distance: 49.5
click at [1149, 310] on div at bounding box center [1148, 309] width 5 height 5
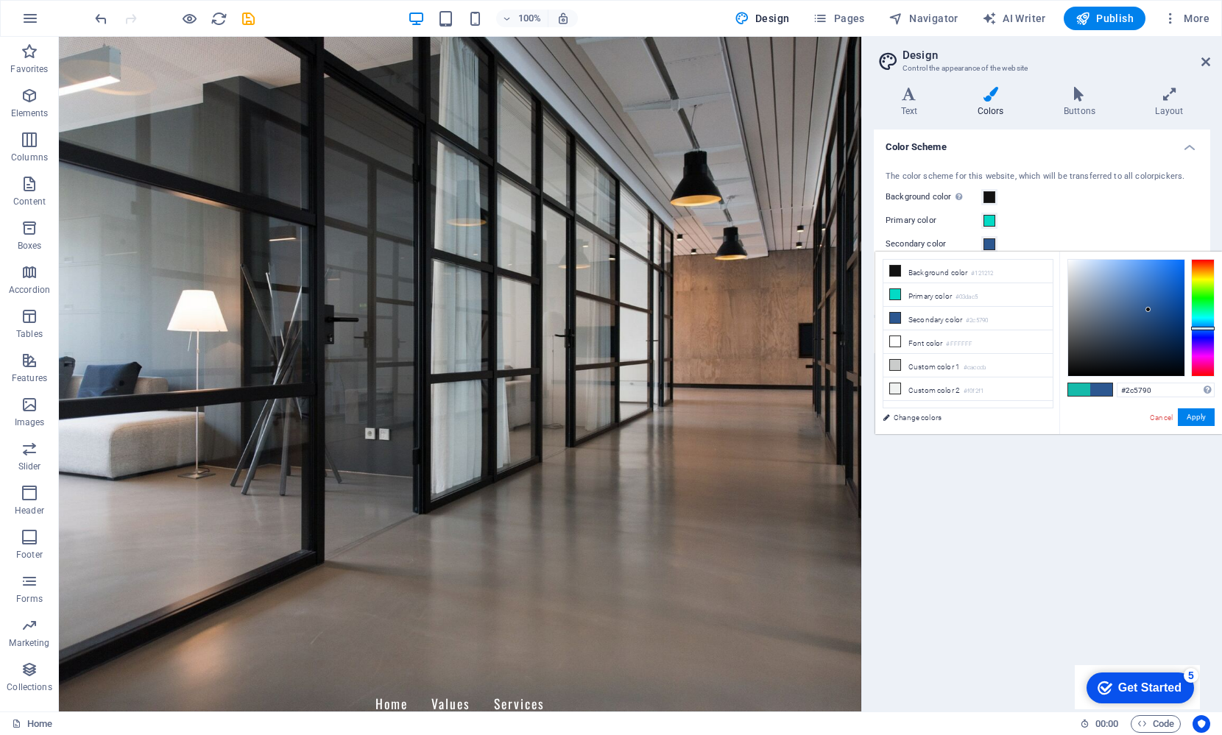
drag, startPoint x: 1202, startPoint y: 315, endPoint x: 1203, endPoint y: 328, distance: 13.3
click at [1203, 328] on div at bounding box center [1203, 329] width 24 height 4
type input "#7bb4ff"
drag, startPoint x: 1146, startPoint y: 309, endPoint x: 1128, endPoint y: 259, distance: 53.3
click at [1128, 259] on div at bounding box center [1127, 258] width 5 height 5
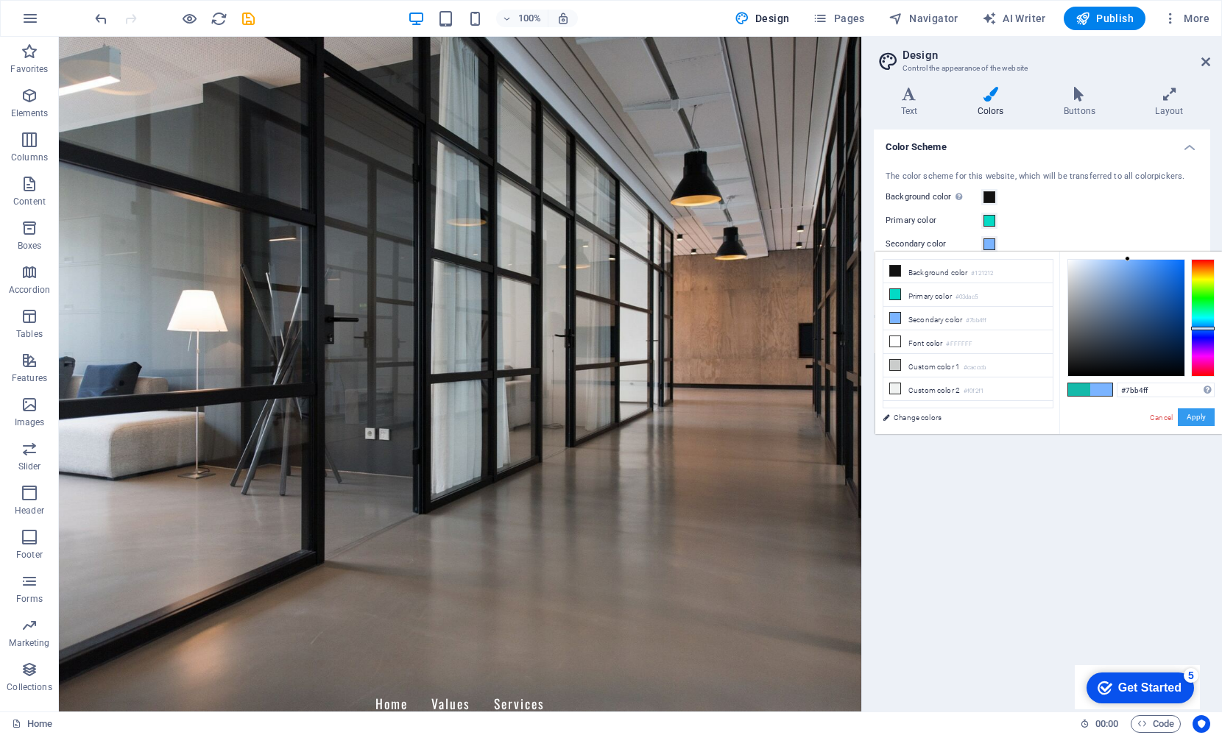
click at [1198, 415] on button "Apply" at bounding box center [1196, 418] width 37 height 18
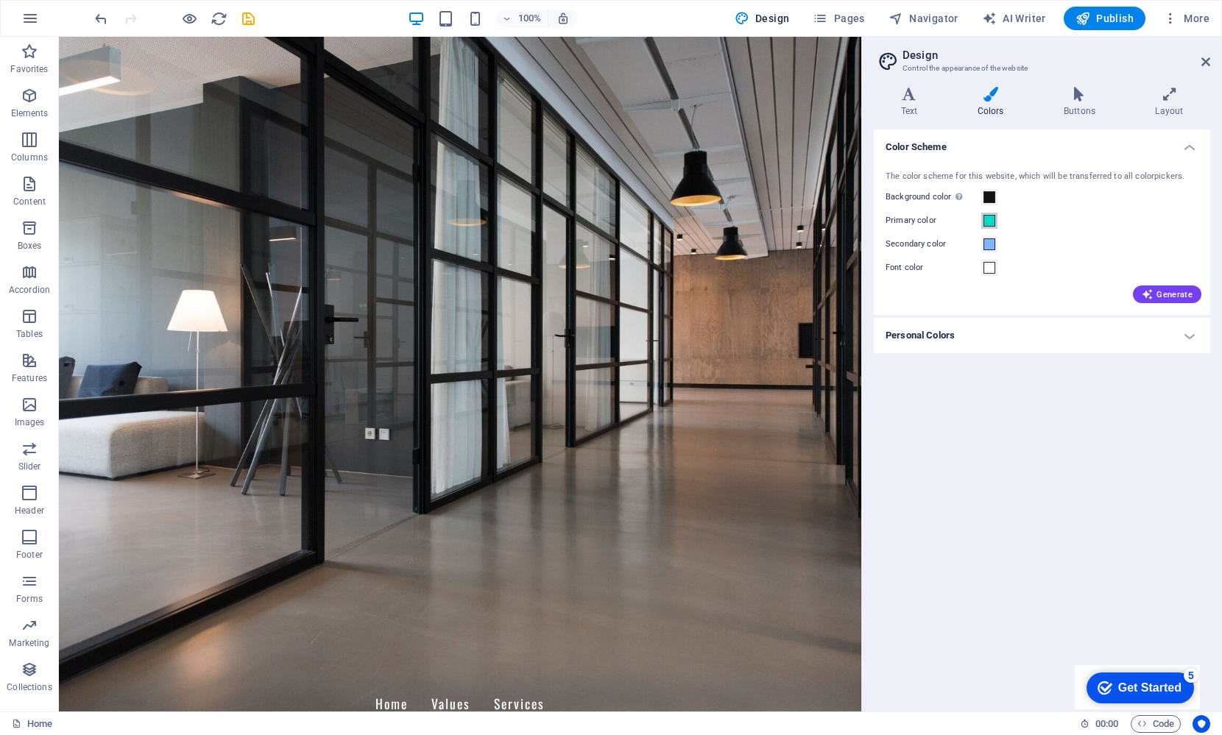
click at [991, 222] on span at bounding box center [990, 221] width 12 height 12
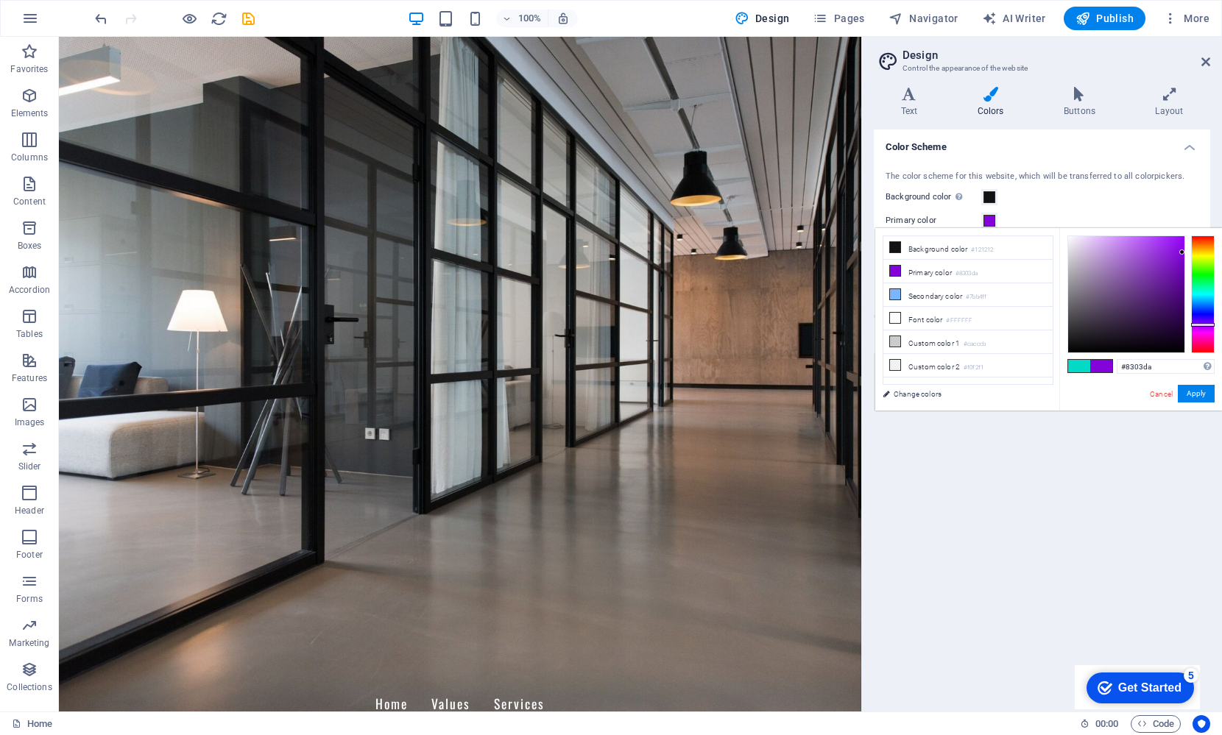
drag, startPoint x: 1208, startPoint y: 292, endPoint x: 1210, endPoint y: 325, distance: 32.5
click at [1210, 325] on div at bounding box center [1203, 325] width 24 height 4
type input "#d08bff"
drag, startPoint x: 1182, startPoint y: 252, endPoint x: 1121, endPoint y: 233, distance: 64.5
click at [1121, 233] on div at bounding box center [1120, 235] width 5 height 5
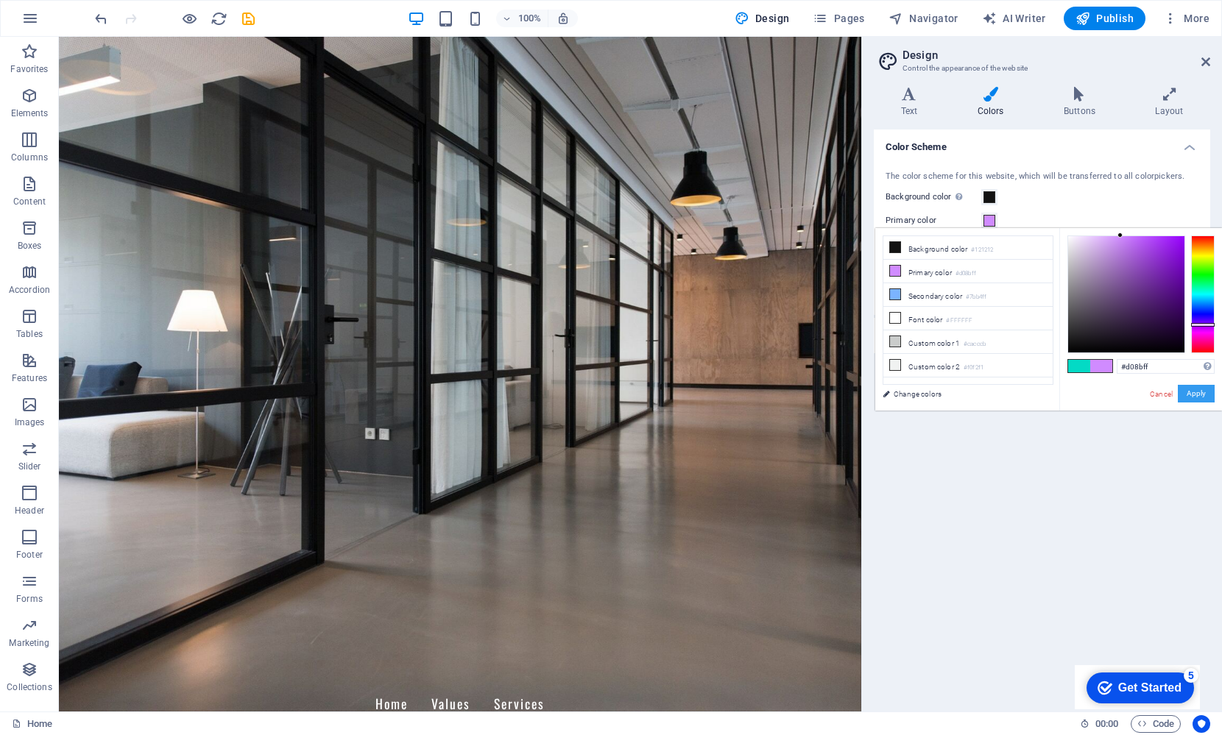
click at [1197, 396] on button "Apply" at bounding box center [1196, 394] width 37 height 18
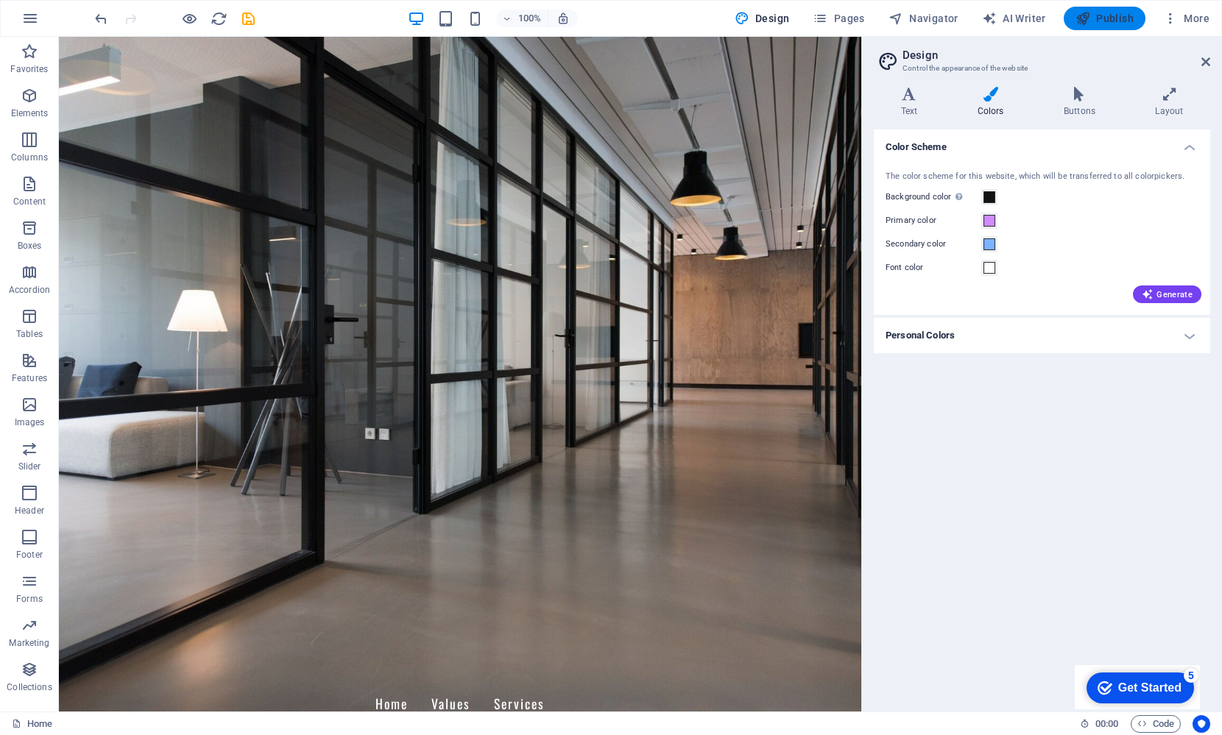
click at [1107, 16] on span "Publish" at bounding box center [1105, 18] width 58 height 15
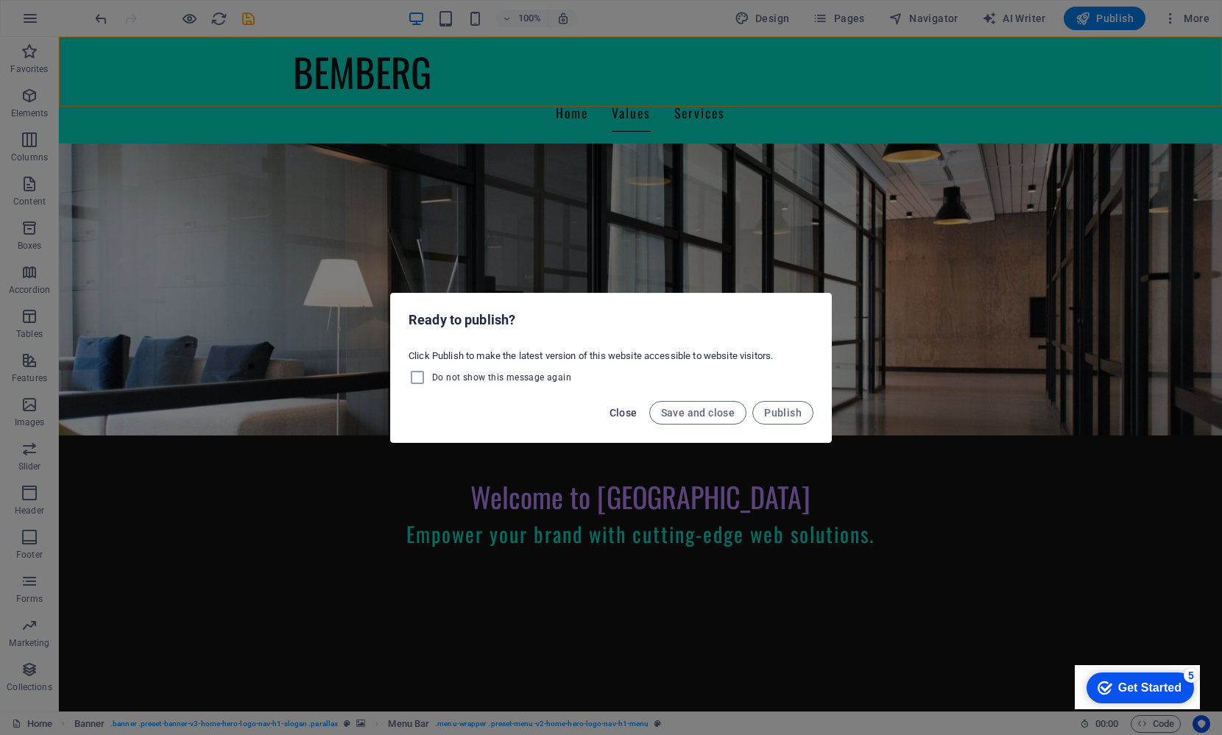
click at [624, 411] on span "Close" at bounding box center [624, 413] width 28 height 12
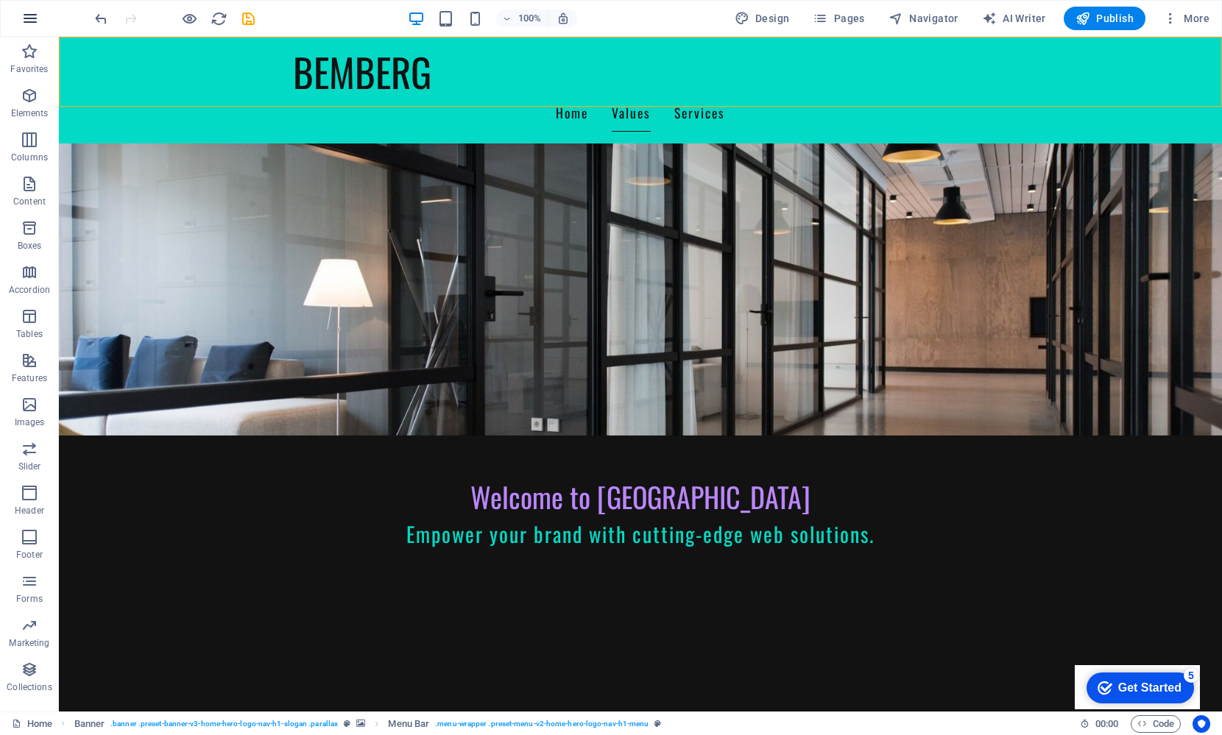
click at [27, 10] on icon "button" at bounding box center [30, 19] width 18 height 18
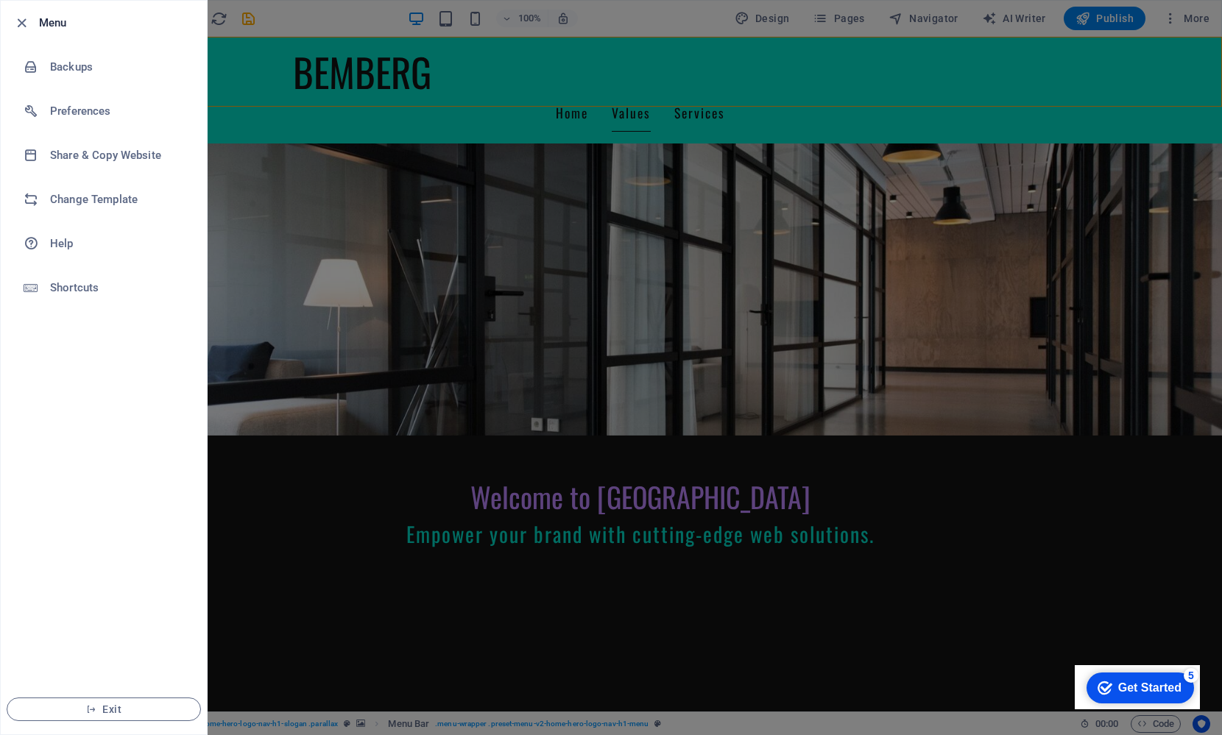
click at [359, 230] on div at bounding box center [611, 367] width 1222 height 735
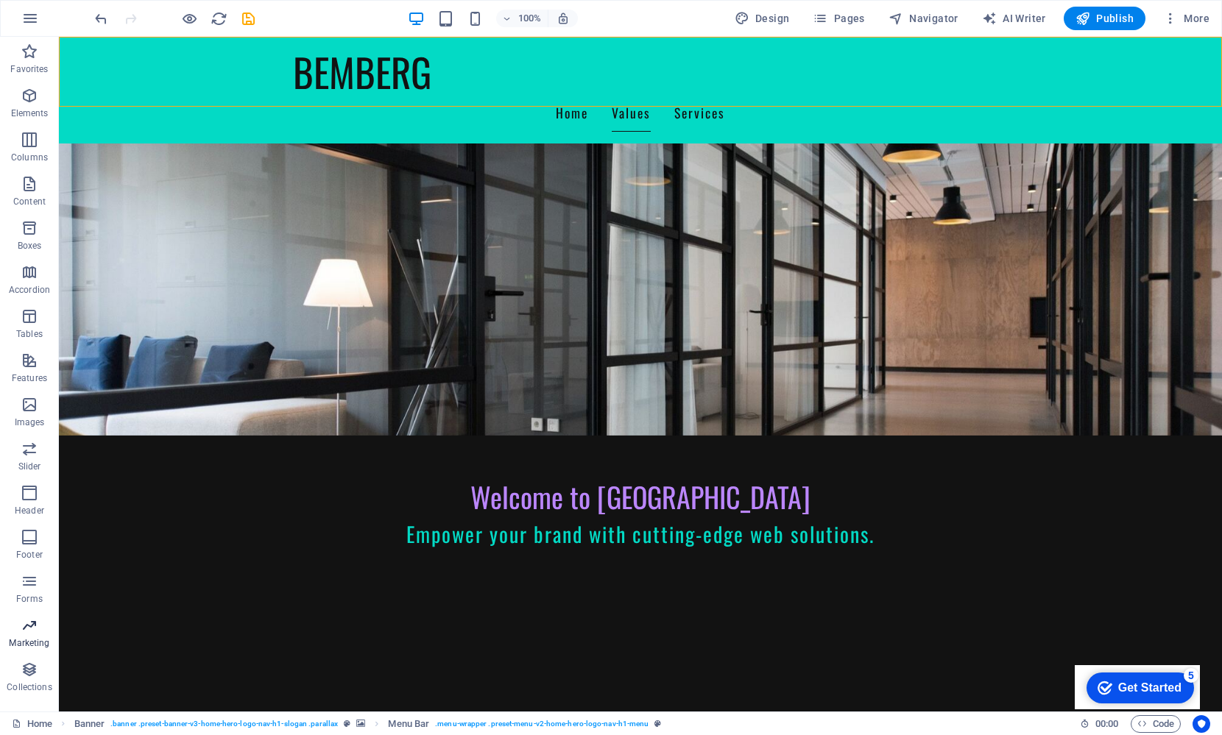
click at [29, 630] on icon "button" at bounding box center [30, 626] width 18 height 18
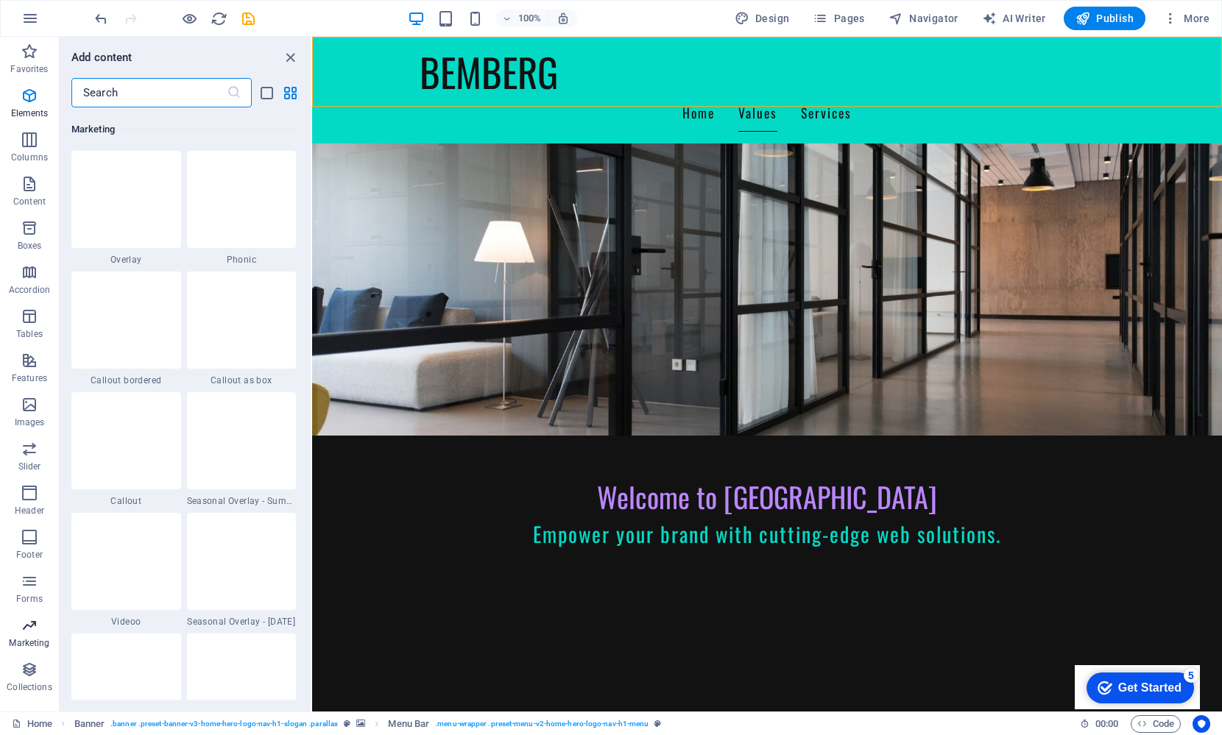
scroll to position [11992, 0]
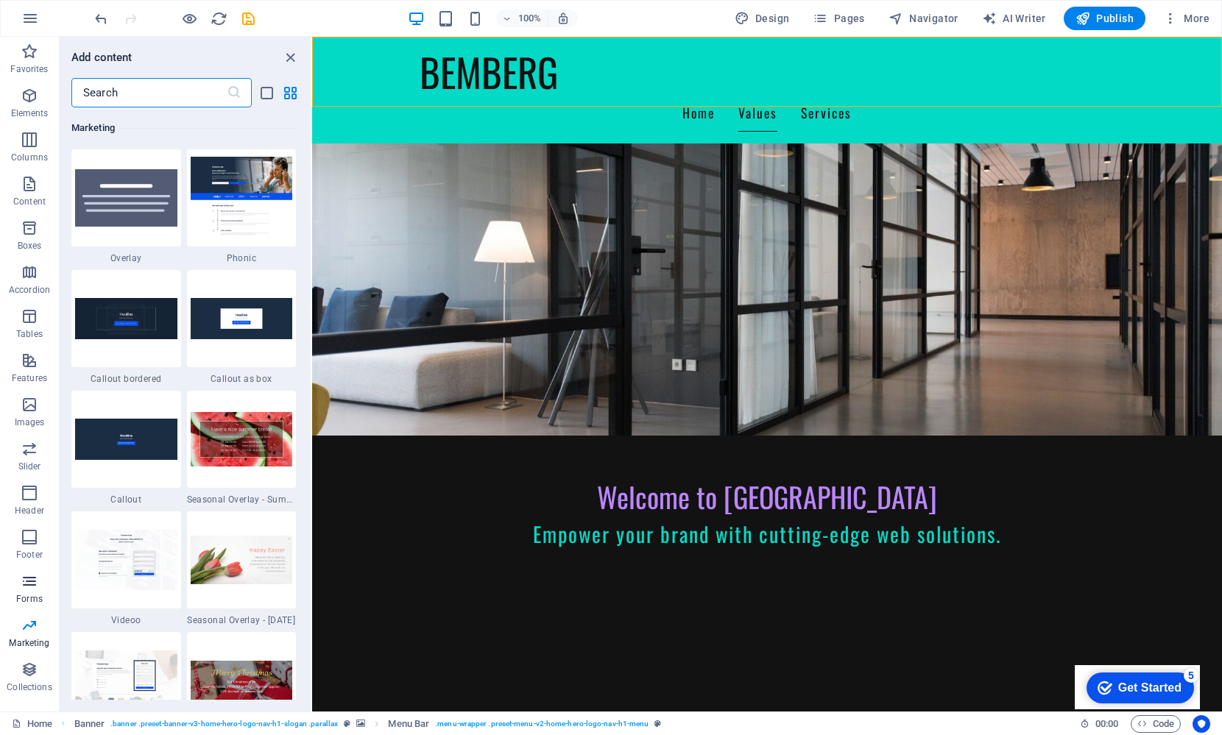
click at [30, 584] on icon "button" at bounding box center [30, 582] width 18 height 18
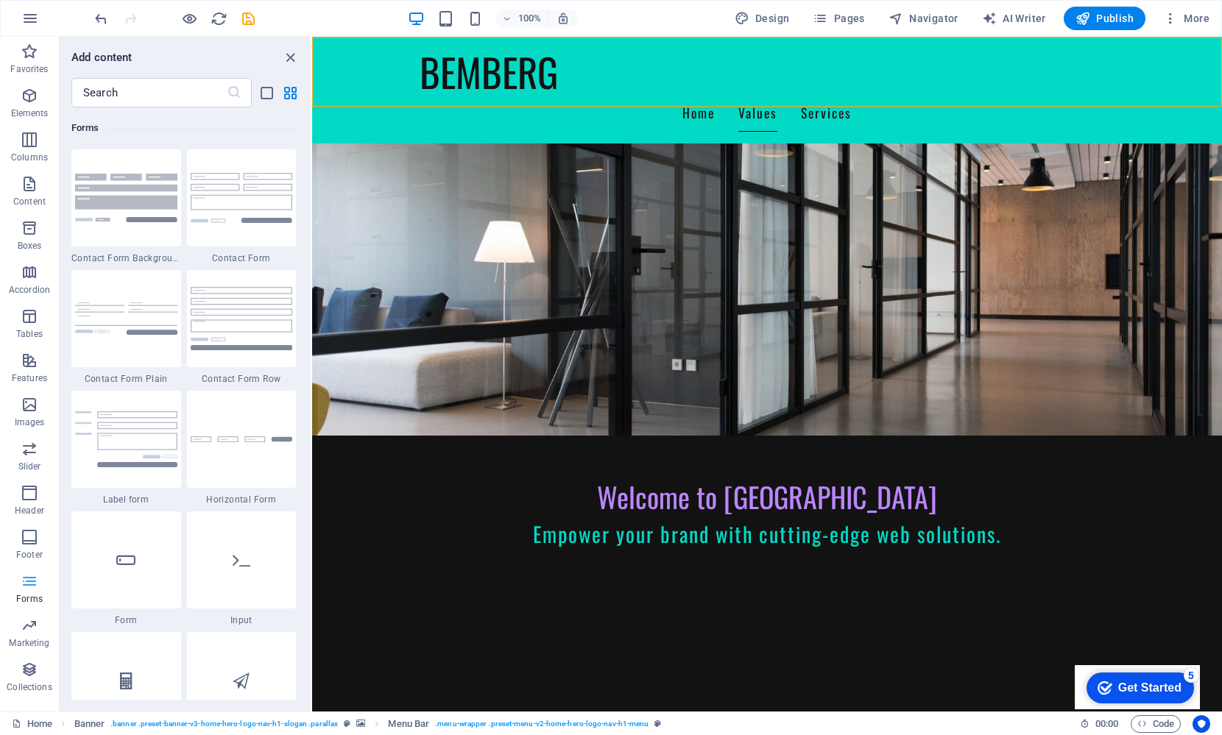
scroll to position [10749, 0]
click at [32, 541] on icon "button" at bounding box center [30, 538] width 18 height 18
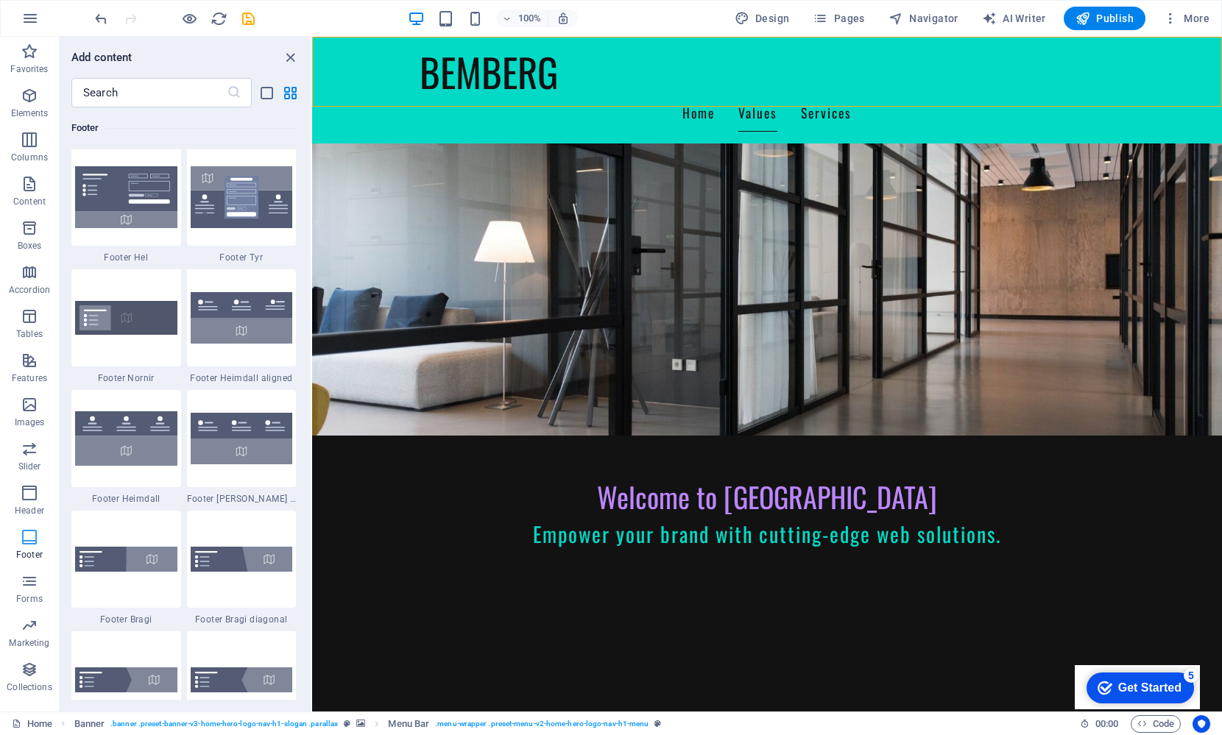
scroll to position [9747, 0]
click at [35, 501] on icon "button" at bounding box center [30, 493] width 18 height 18
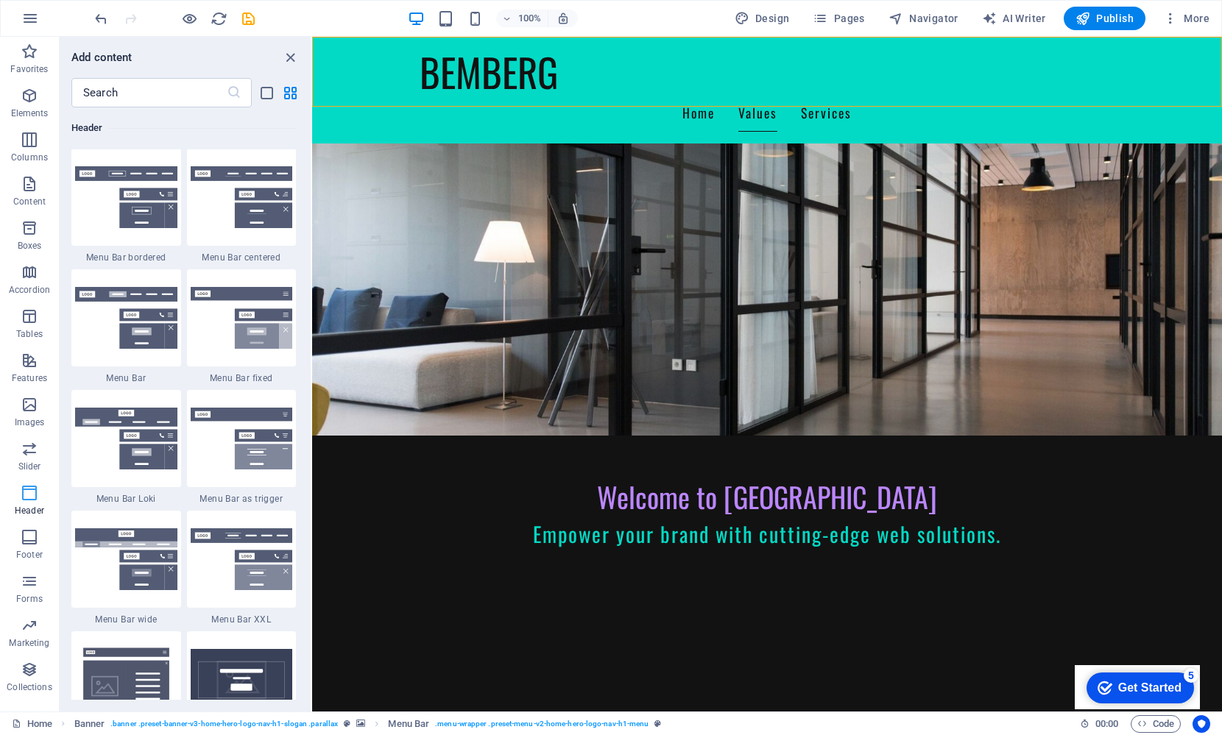
scroll to position [8866, 0]
click at [1171, 18] on icon "button" at bounding box center [1170, 18] width 15 height 15
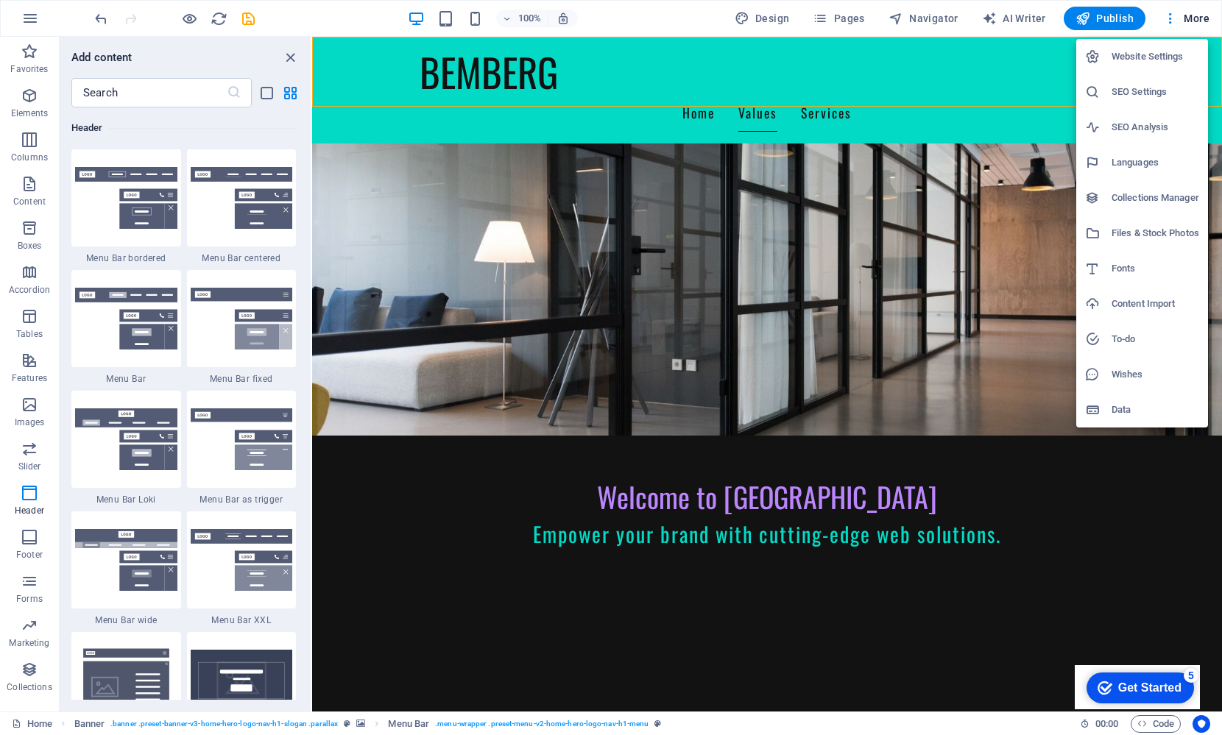
click at [1132, 229] on h6 "Files & Stock Photos" at bounding box center [1156, 234] width 88 height 18
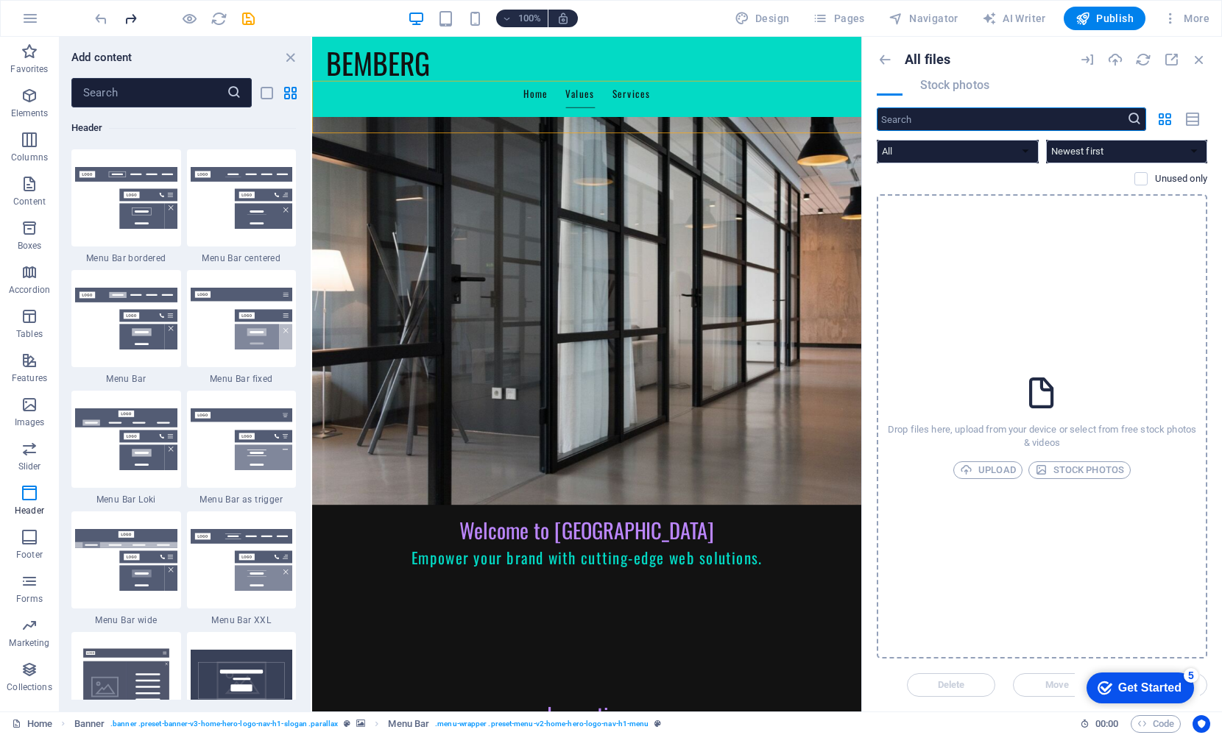
scroll to position [217, 0]
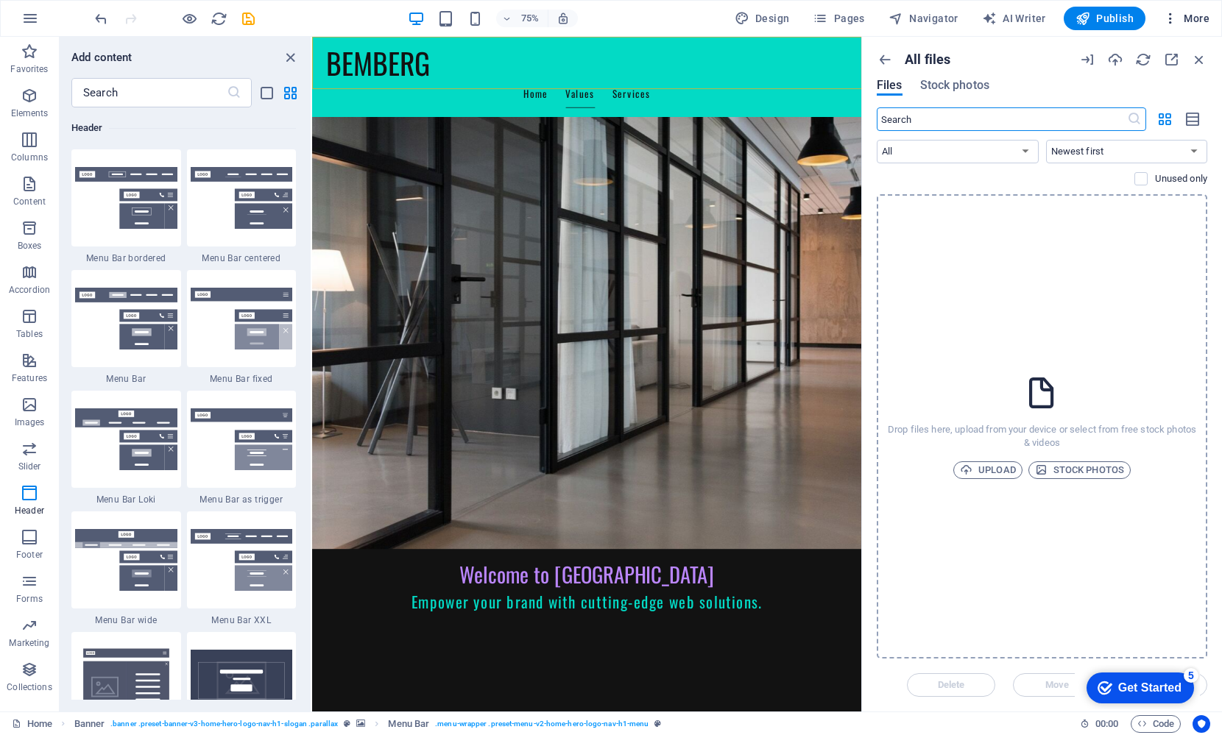
click at [1177, 18] on icon "button" at bounding box center [1170, 18] width 15 height 15
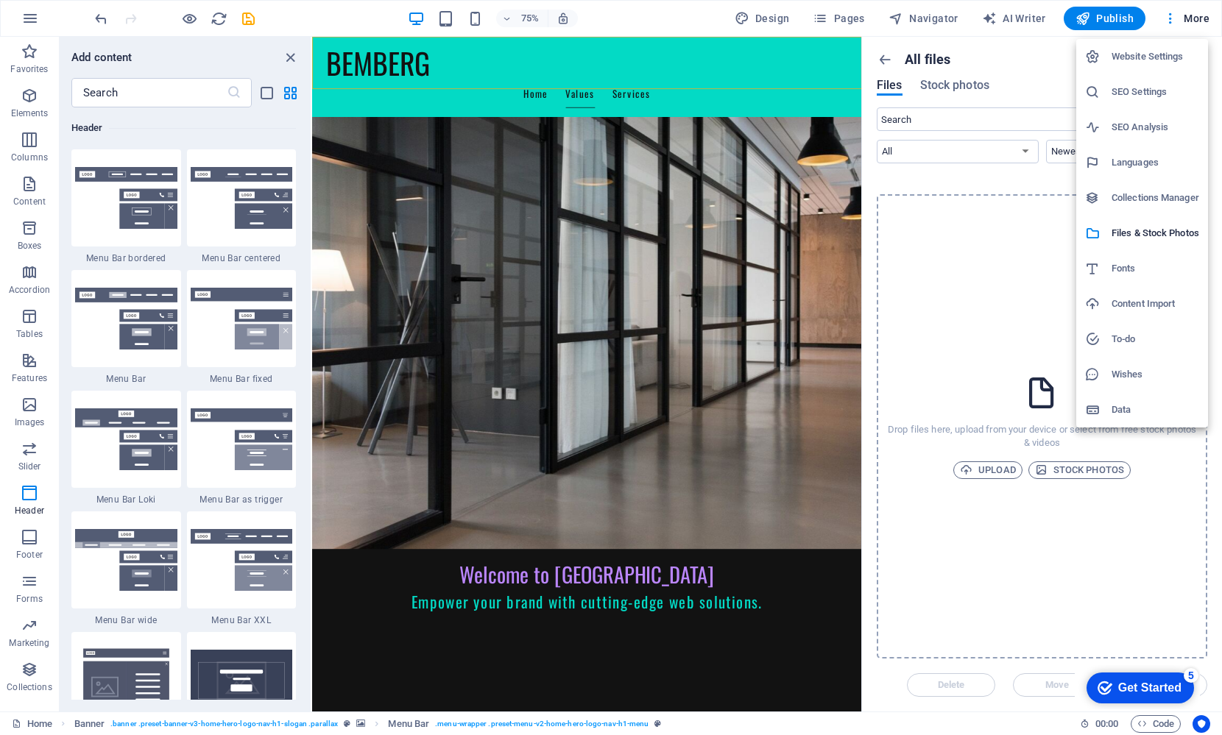
click at [1136, 166] on h6 "Languages" at bounding box center [1156, 163] width 88 height 18
select select "41"
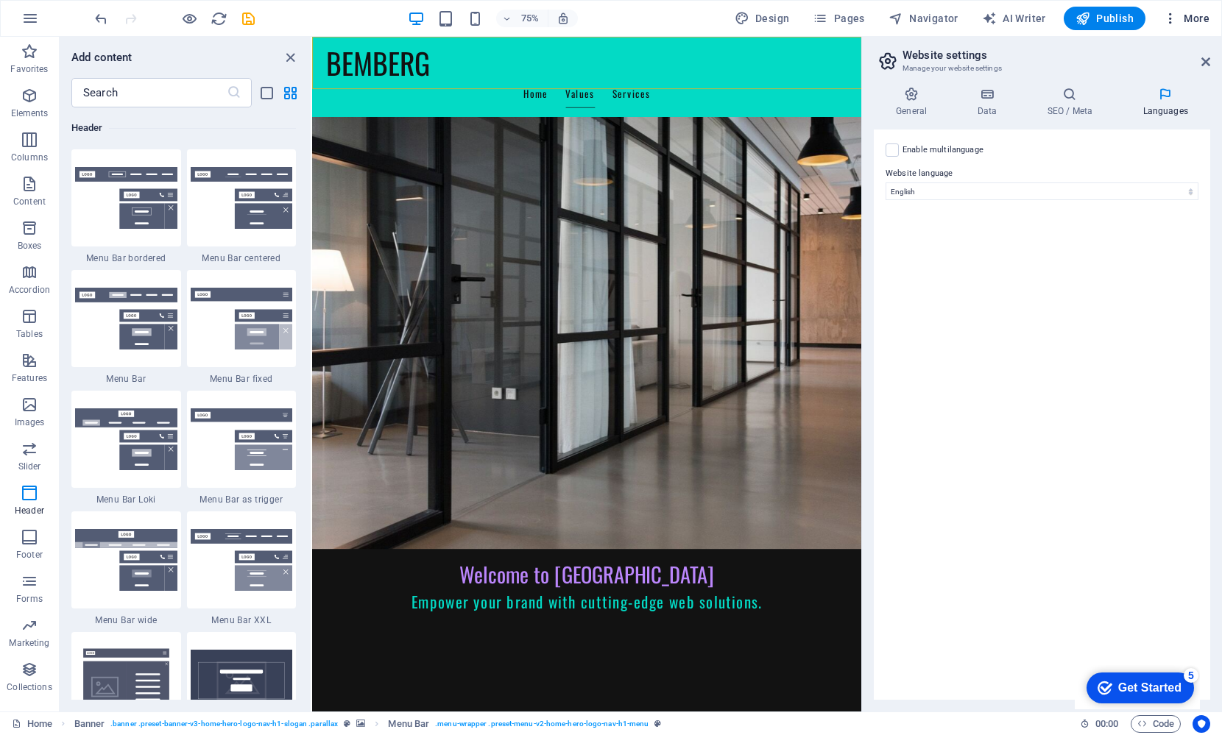
click at [1199, 21] on span "More" at bounding box center [1186, 18] width 46 height 15
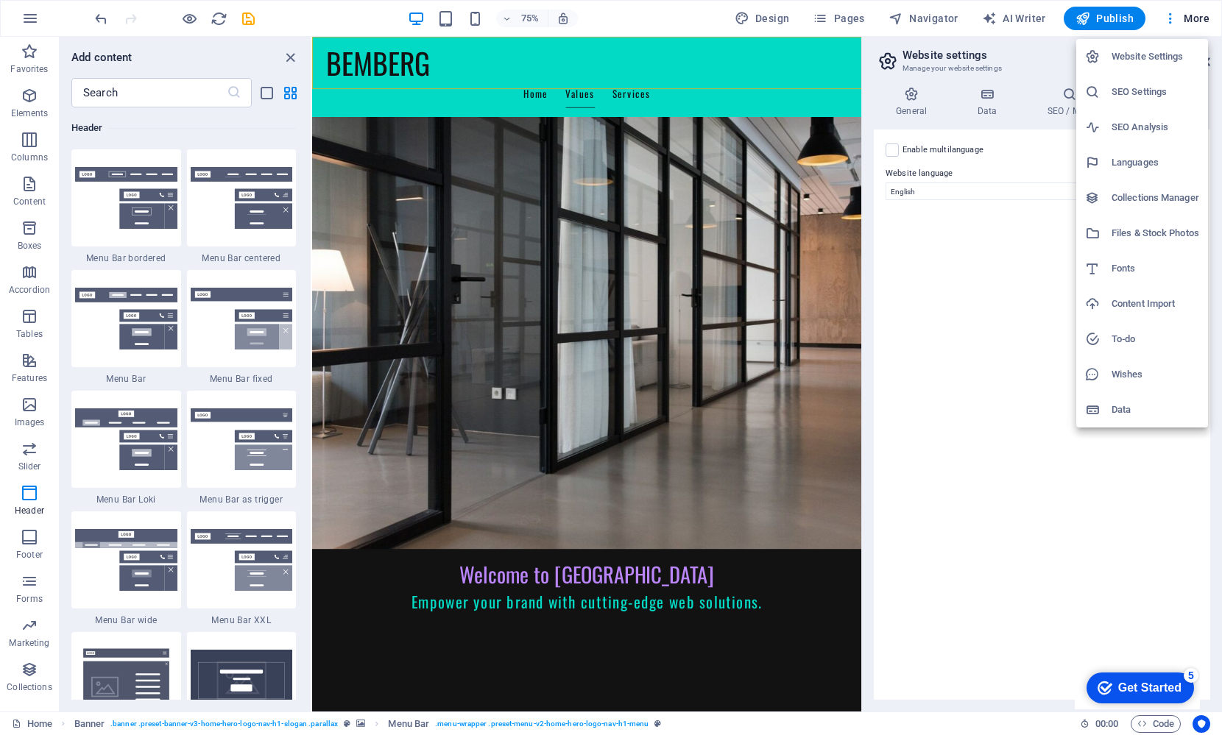
click at [1199, 21] on div at bounding box center [611, 367] width 1222 height 735
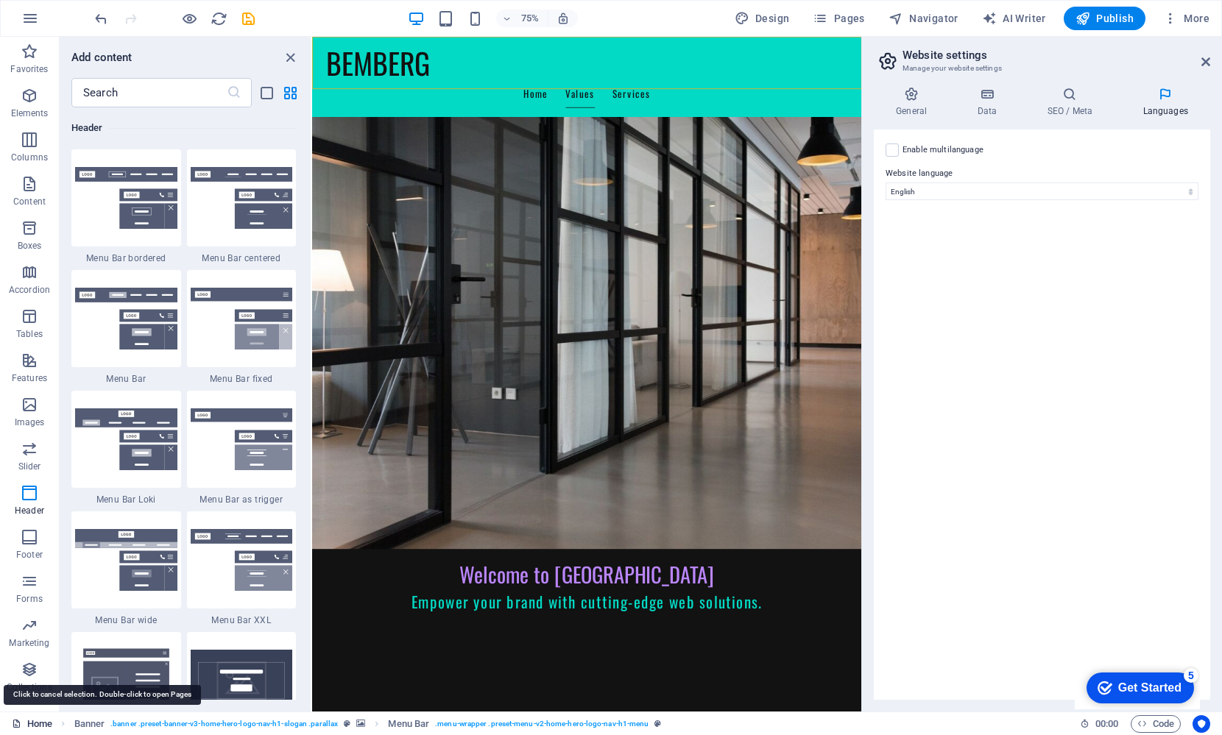
click at [32, 721] on link "Home" at bounding box center [32, 725] width 40 height 18
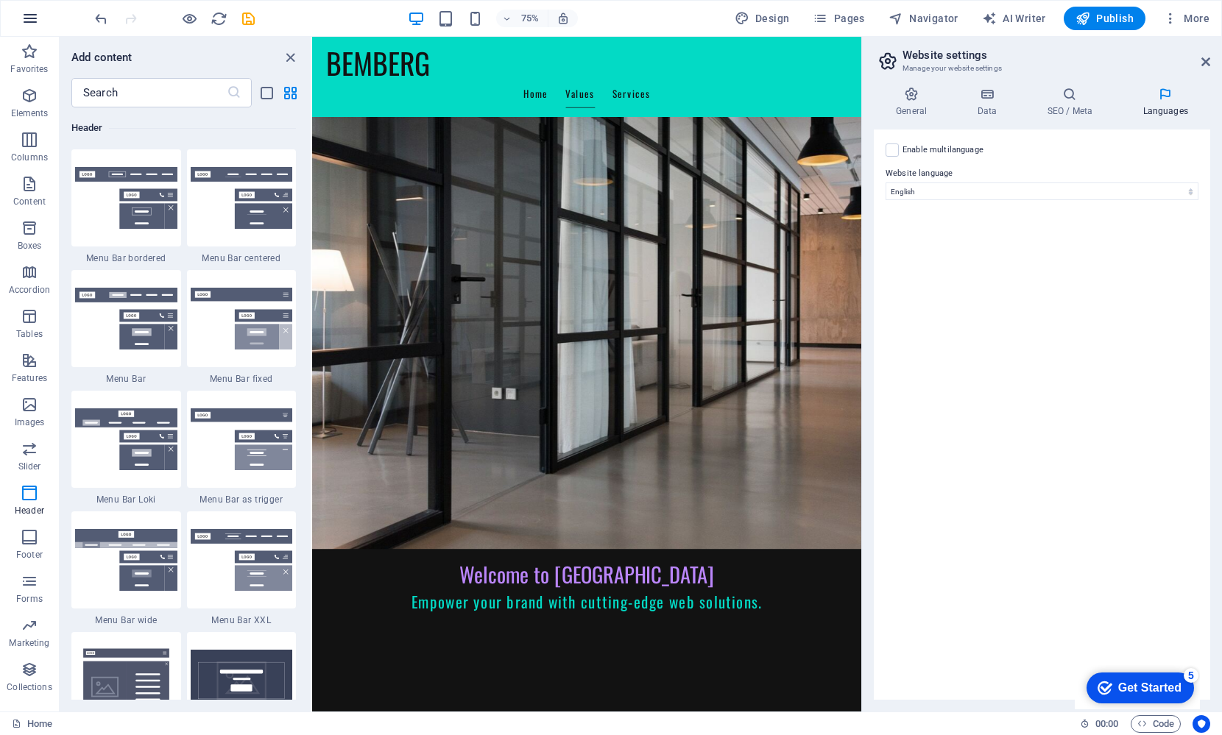
click at [29, 15] on icon "button" at bounding box center [30, 19] width 18 height 18
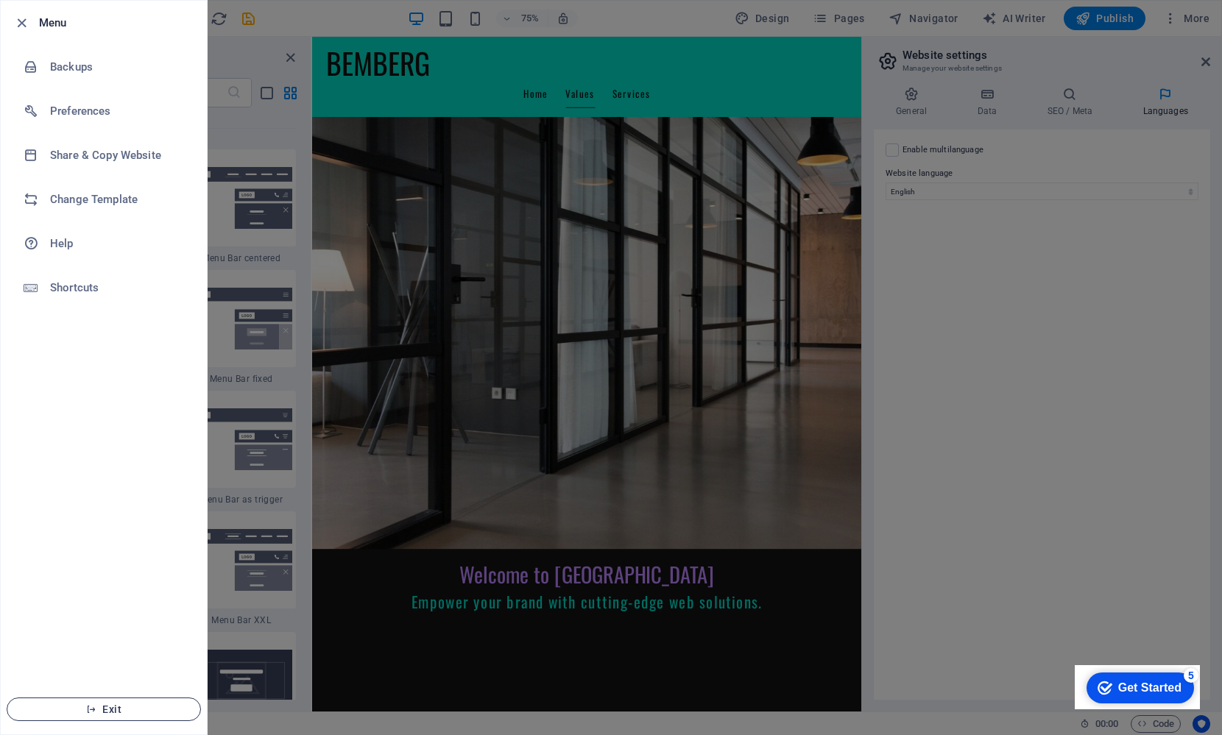
click at [99, 709] on span "Exit" at bounding box center [103, 710] width 169 height 12
